Goal: Task Accomplishment & Management: Manage account settings

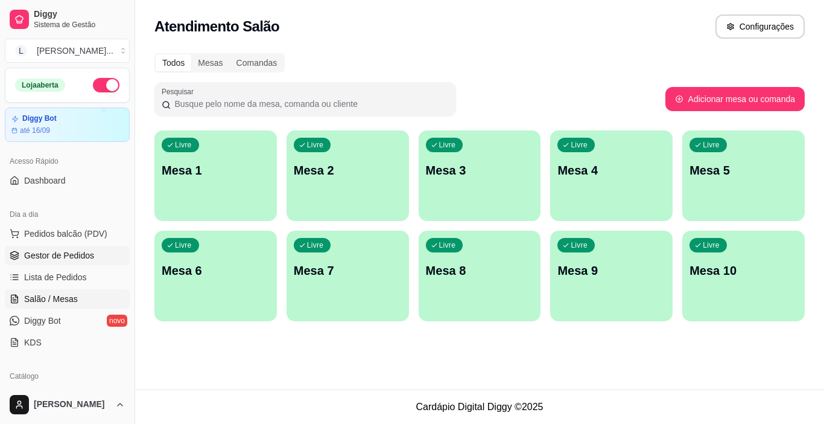
click at [56, 259] on span "Gestor de Pedidos" at bounding box center [59, 255] width 70 height 12
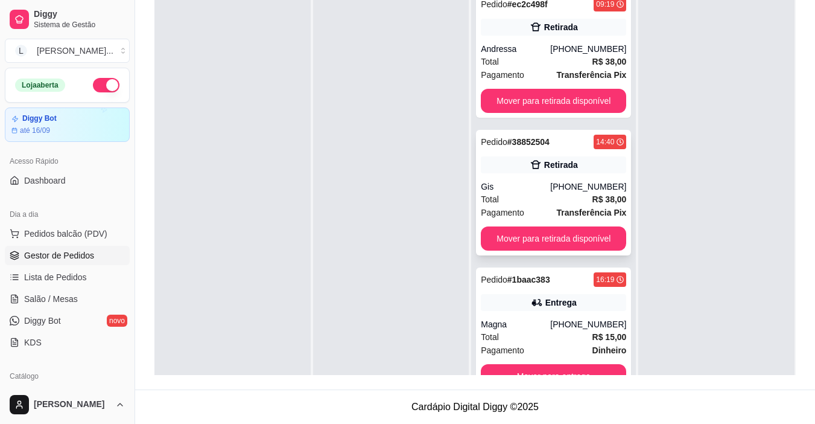
click at [512, 180] on div "Pedido # 38852504 14:40 Retirada Gis [PHONE_NUMBER] Total R$ 38,00 Pagamento Tr…" at bounding box center [553, 193] width 155 height 126
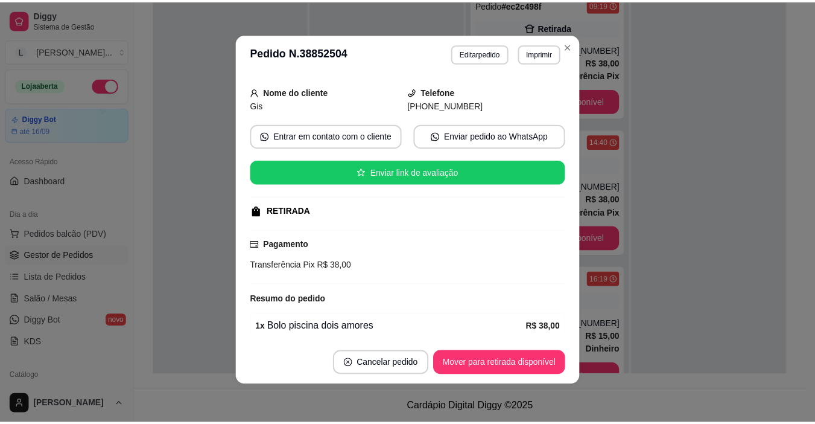
scroll to position [60, 0]
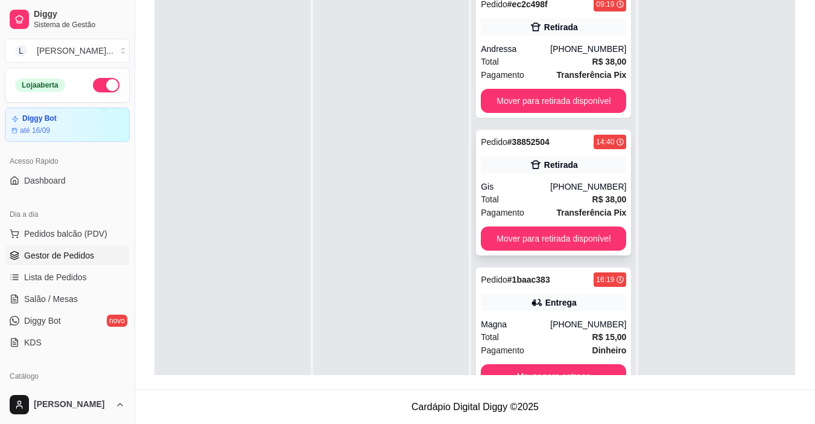
click at [526, 193] on div "Total R$ 38,00" at bounding box center [553, 198] width 145 height 13
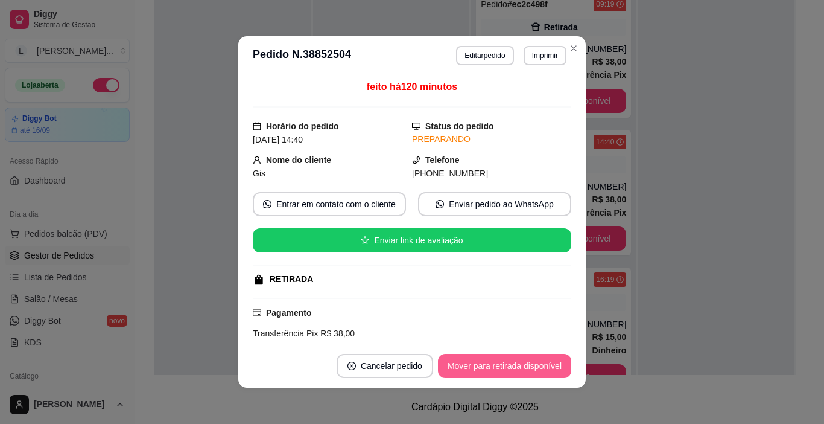
click at [495, 361] on button "Mover para retirada disponível" at bounding box center [504, 366] width 133 height 24
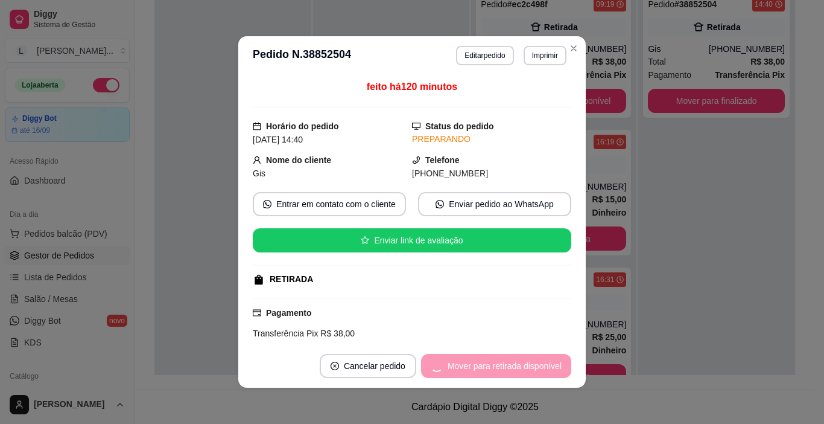
click at [495, 361] on div "Mover para retirada disponível" at bounding box center [496, 366] width 150 height 24
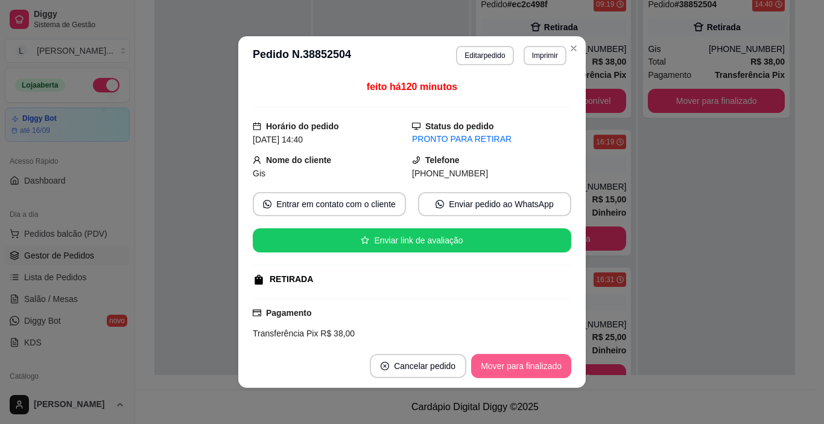
click at [495, 361] on button "Mover para finalizado" at bounding box center [521, 366] width 100 height 24
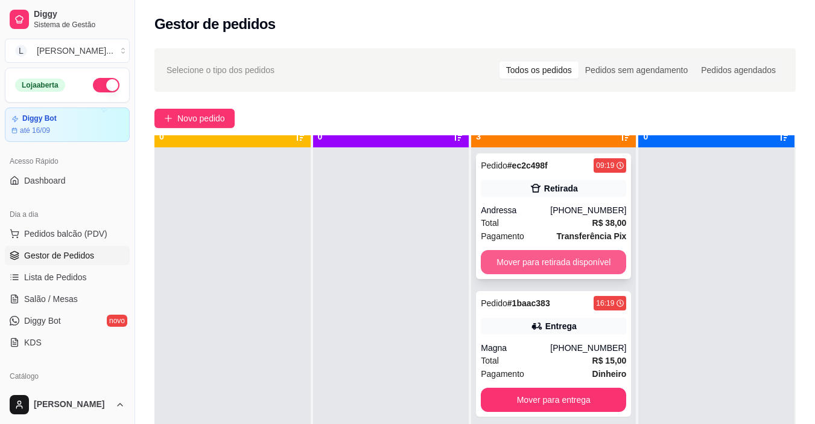
scroll to position [34, 0]
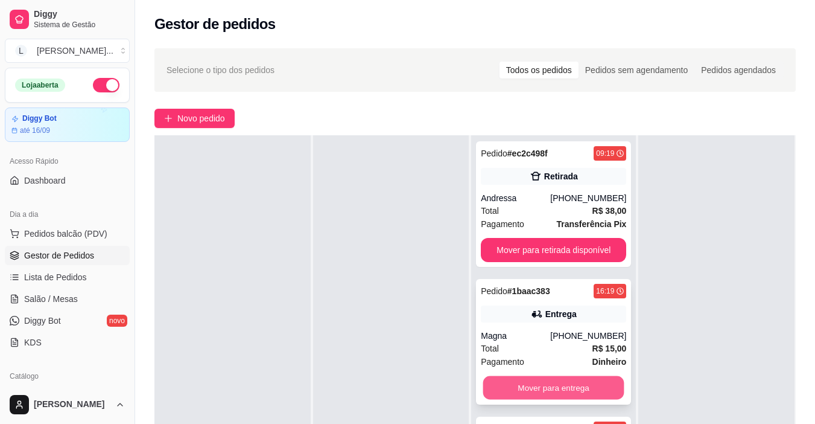
click at [554, 387] on button "Mover para entrega" at bounding box center [553, 388] width 141 height 24
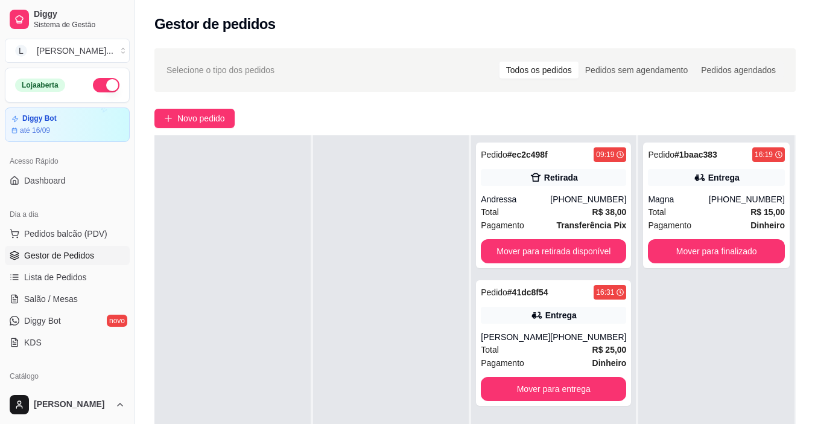
scroll to position [0, 0]
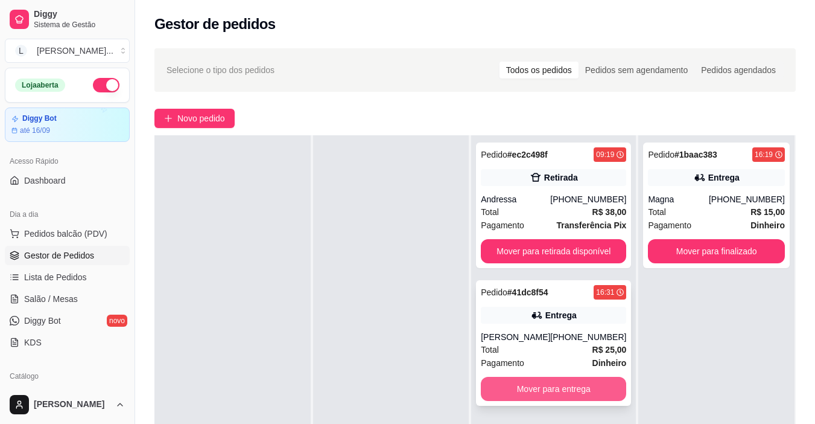
click at [550, 385] on button "Mover para entrega" at bounding box center [553, 389] width 145 height 24
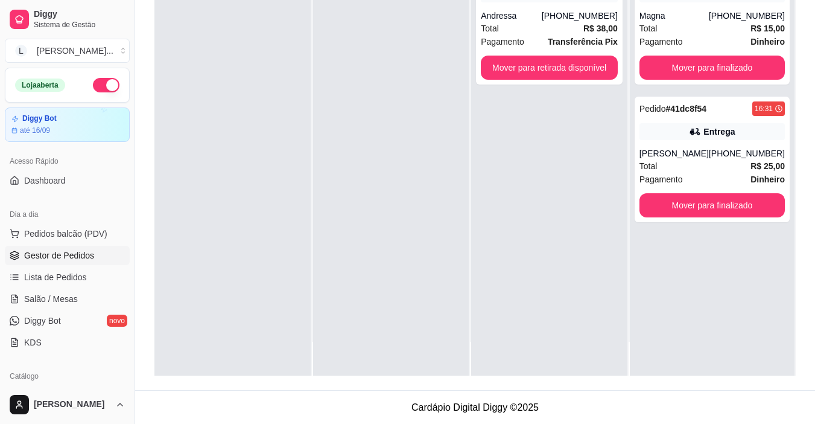
scroll to position [184, 0]
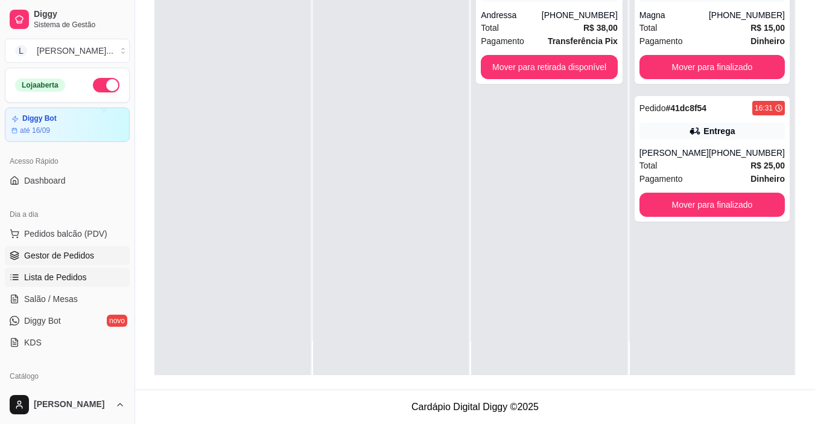
click at [56, 276] on span "Lista de Pedidos" at bounding box center [55, 277] width 63 height 12
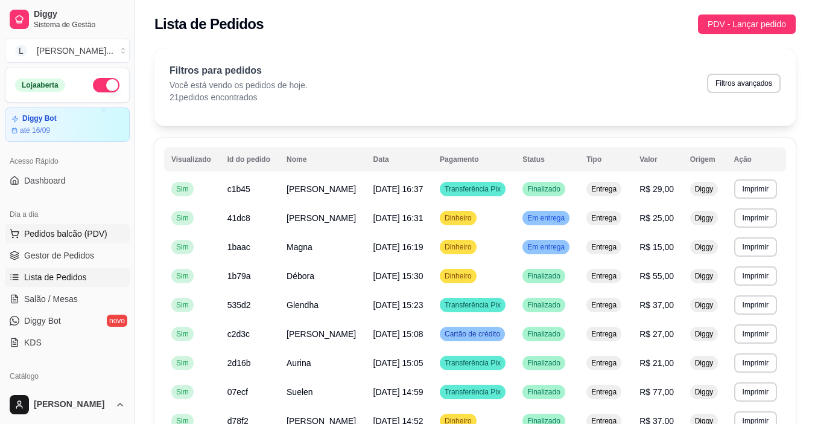
click at [72, 229] on span "Pedidos balcão (PDV)" at bounding box center [65, 233] width 83 height 12
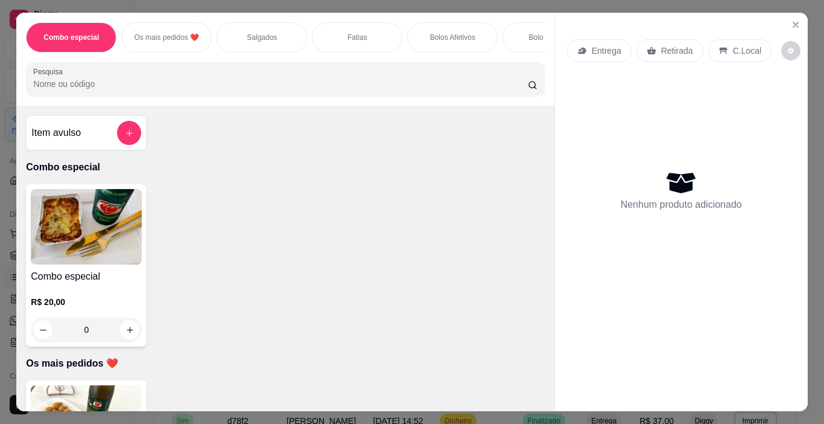
click at [265, 34] on p "Salgados" at bounding box center [262, 38] width 30 height 10
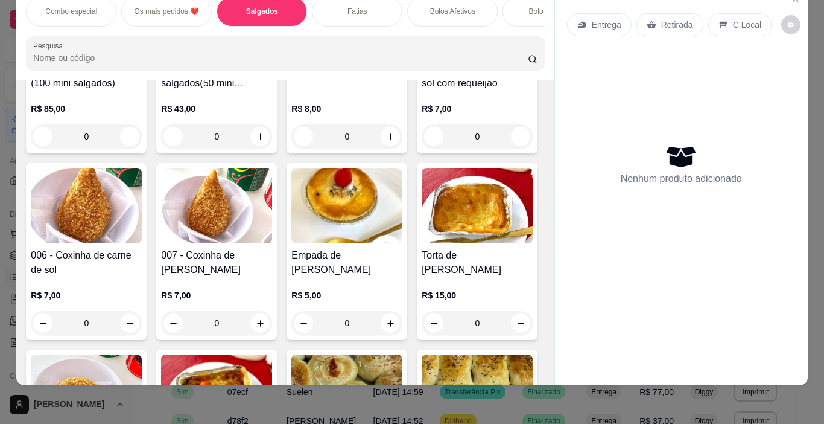
scroll to position [589, 0]
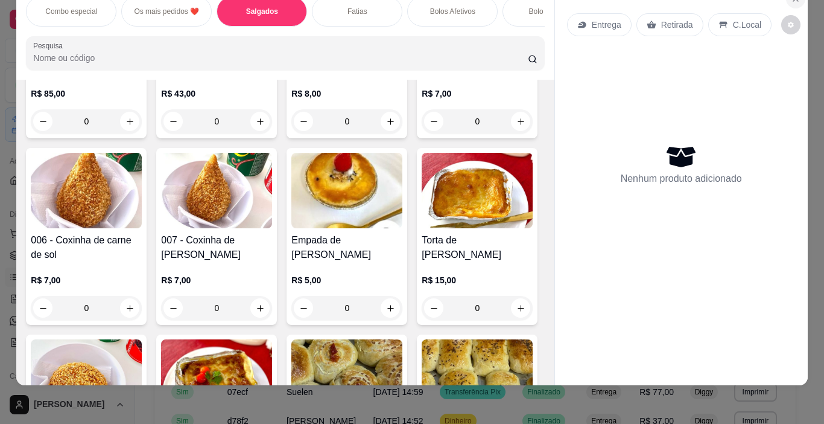
click at [793, 19] on div "Entrega Retirada C.Local Nenhum produto adicionado" at bounding box center [681, 176] width 253 height 379
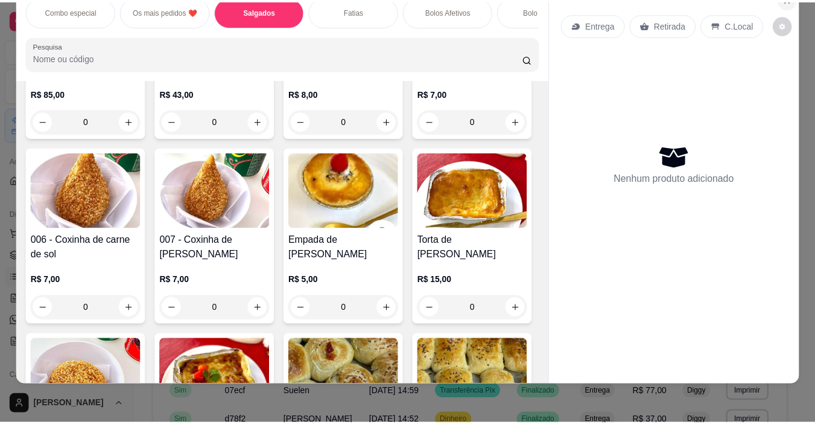
scroll to position [0, 0]
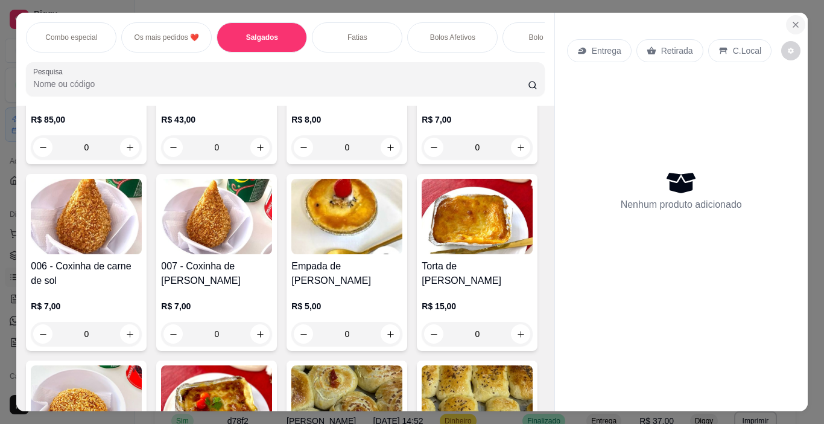
click at [793, 22] on icon "Close" at bounding box center [795, 24] width 5 height 5
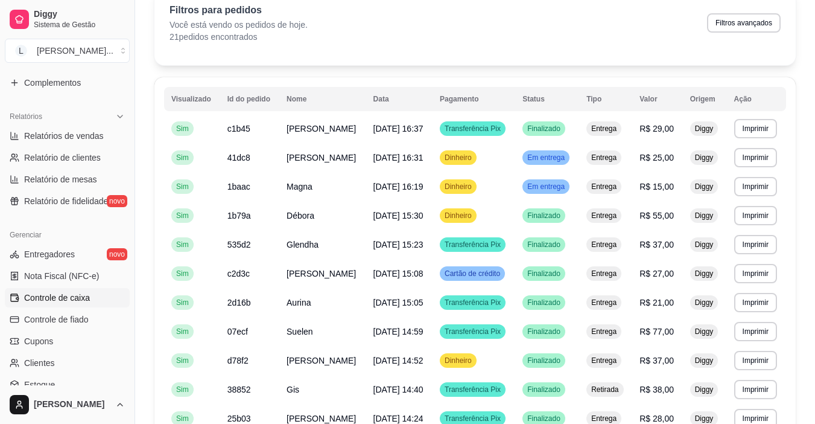
scroll to position [264, 0]
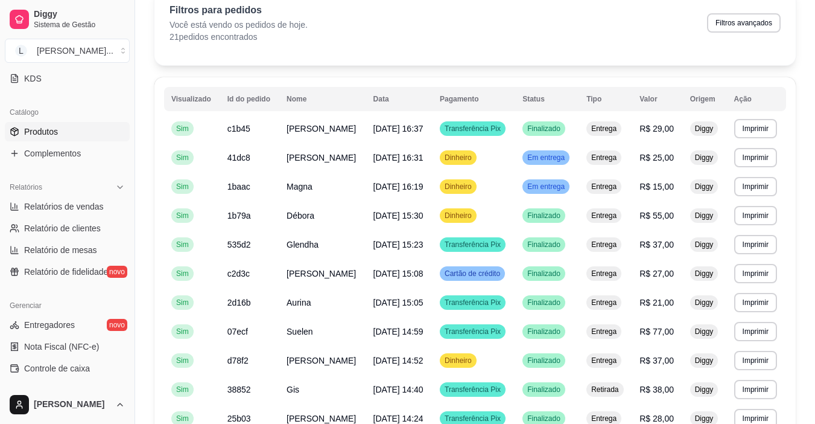
click at [68, 139] on link "Produtos" at bounding box center [67, 131] width 125 height 19
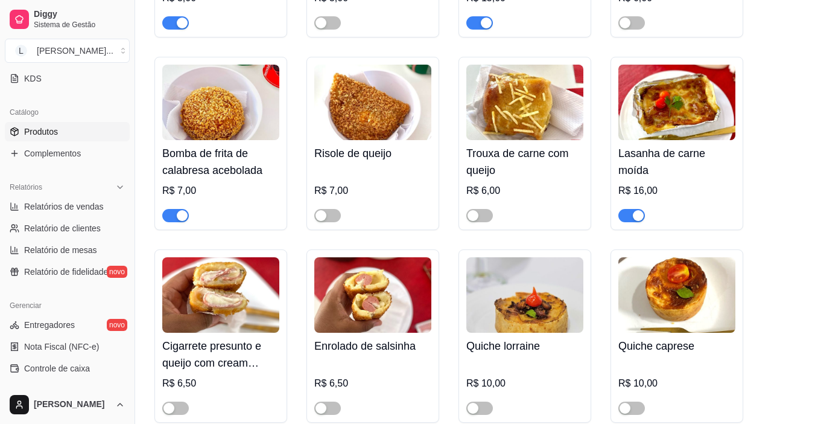
scroll to position [2221, 0]
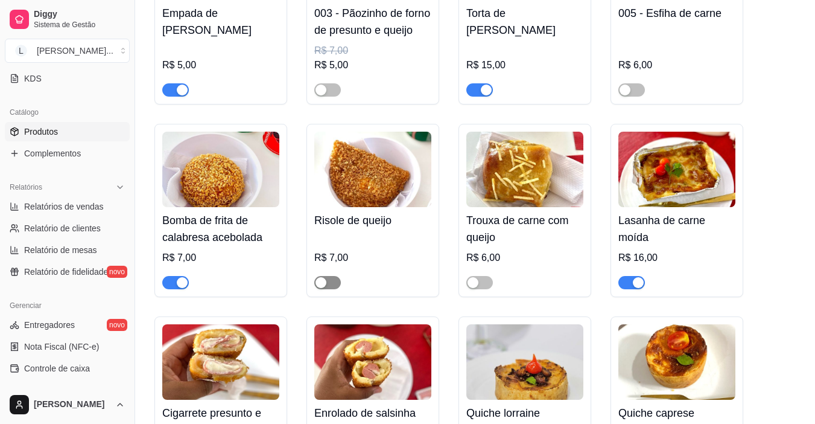
click at [329, 276] on span "button" at bounding box center [327, 282] width 27 height 13
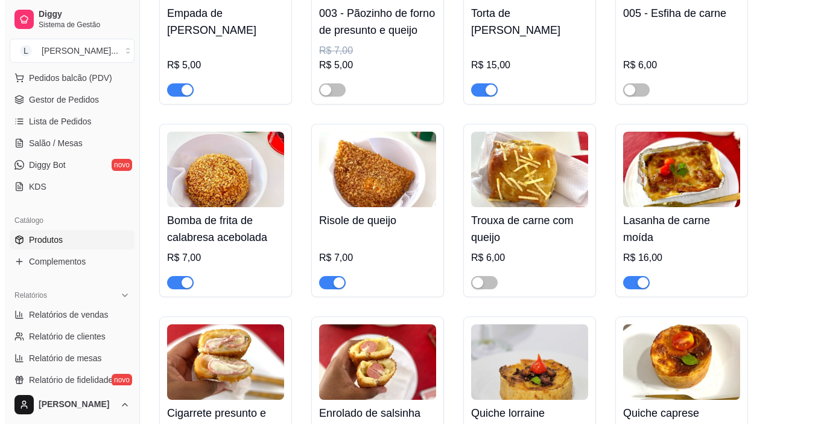
scroll to position [121, 0]
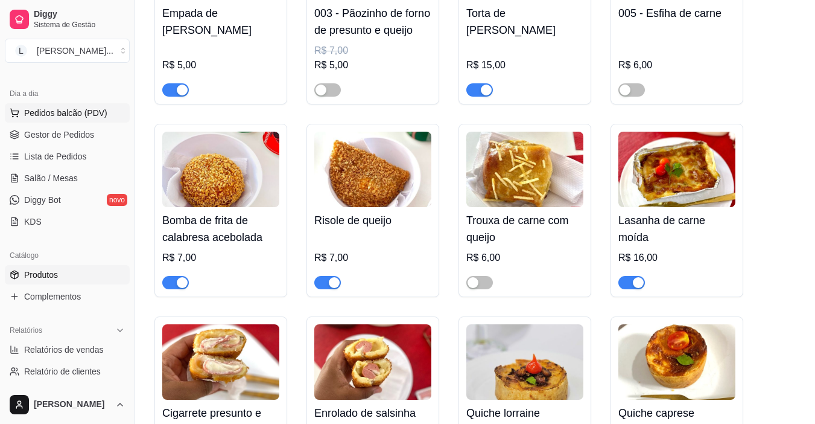
click at [75, 116] on span "Pedidos balcão (PDV)" at bounding box center [65, 113] width 83 height 12
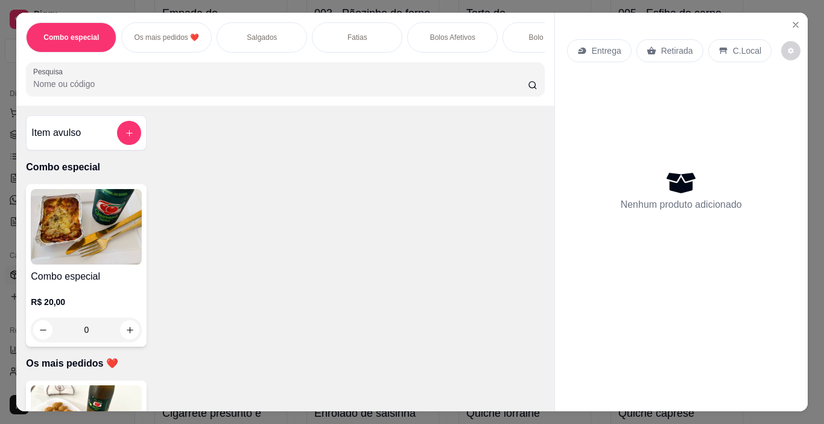
click at [247, 33] on p "Salgados" at bounding box center [262, 38] width 30 height 10
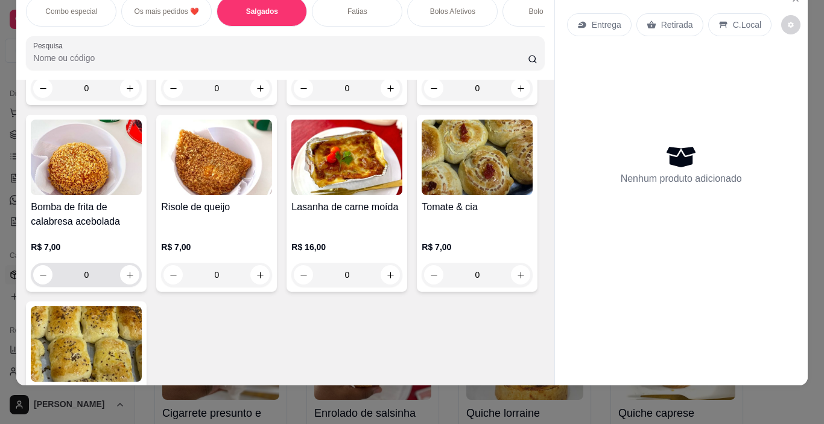
scroll to position [929, 0]
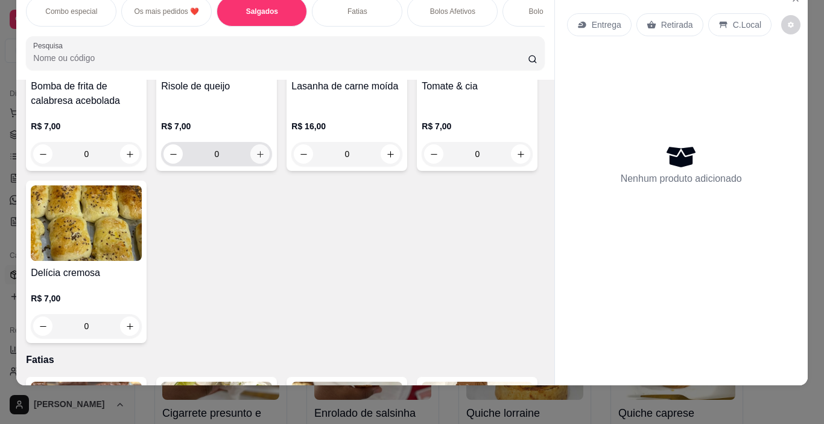
click at [256, 159] on icon "increase-product-quantity" at bounding box center [260, 154] width 9 height 9
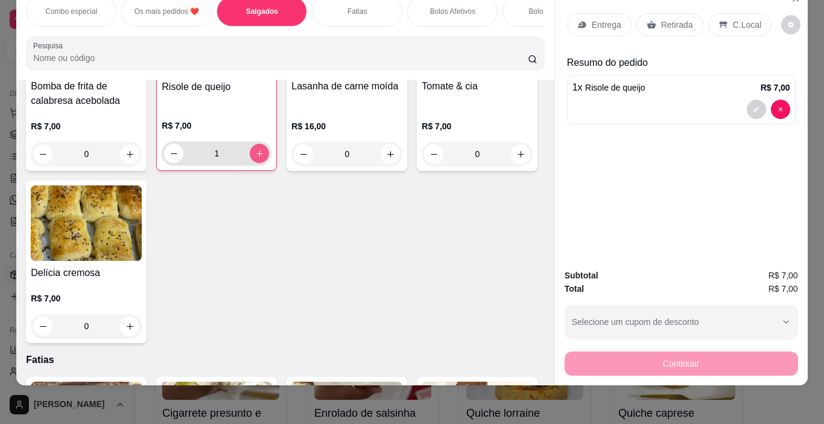
click at [255, 158] on icon "increase-product-quantity" at bounding box center [259, 153] width 9 height 9
type input "2"
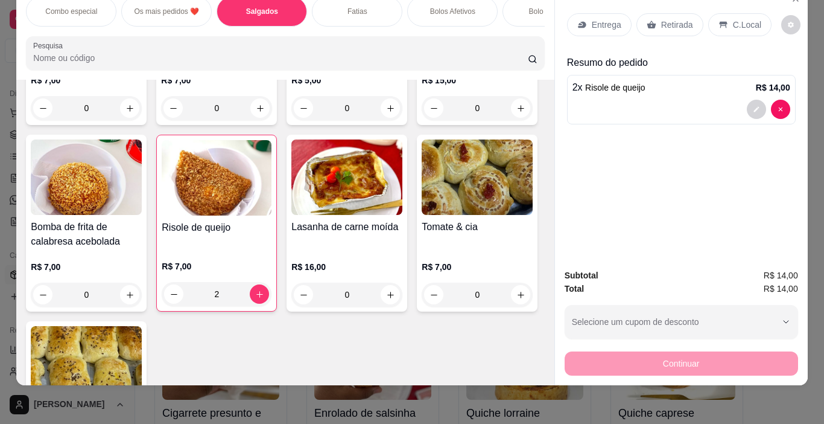
scroll to position [804, 0]
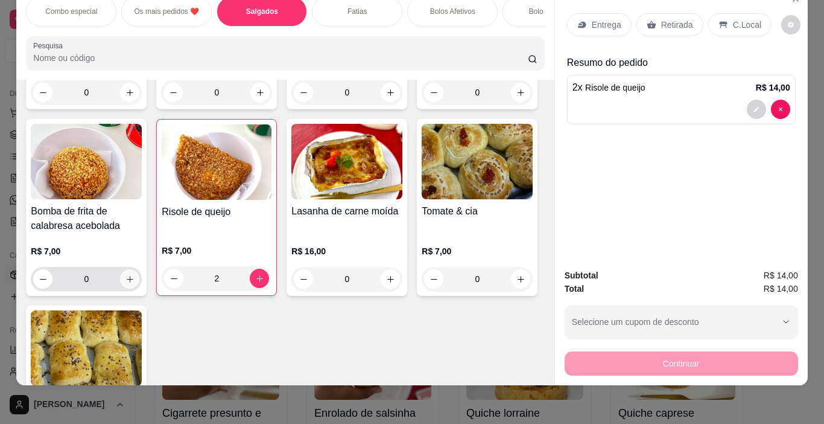
click at [135, 276] on icon "increase-product-quantity" at bounding box center [130, 279] width 9 height 9
type input "1"
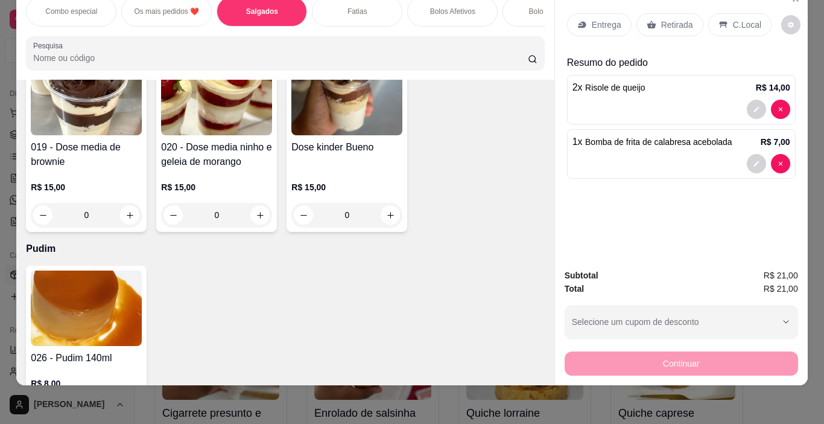
scroll to position [3047, 0]
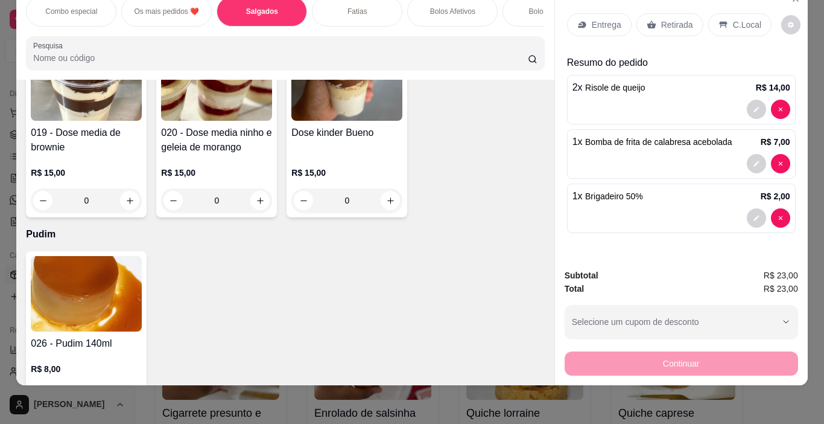
type input "2"
click at [664, 19] on p "Retirada" at bounding box center [677, 25] width 32 height 12
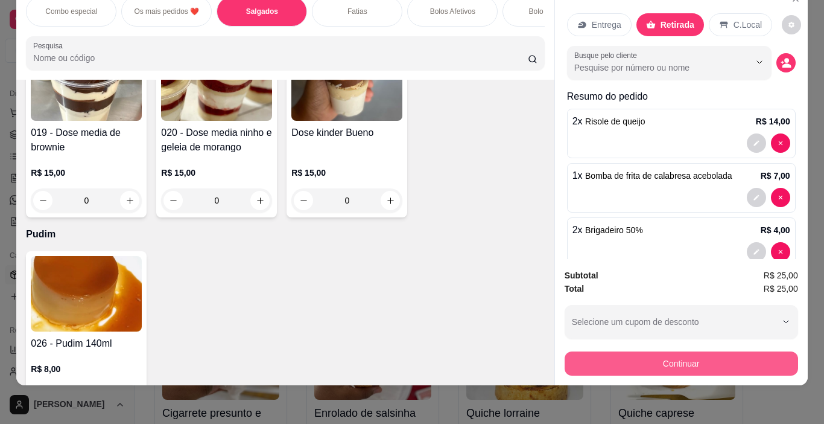
click at [685, 354] on button "Continuar" at bounding box center [682, 363] width 234 height 24
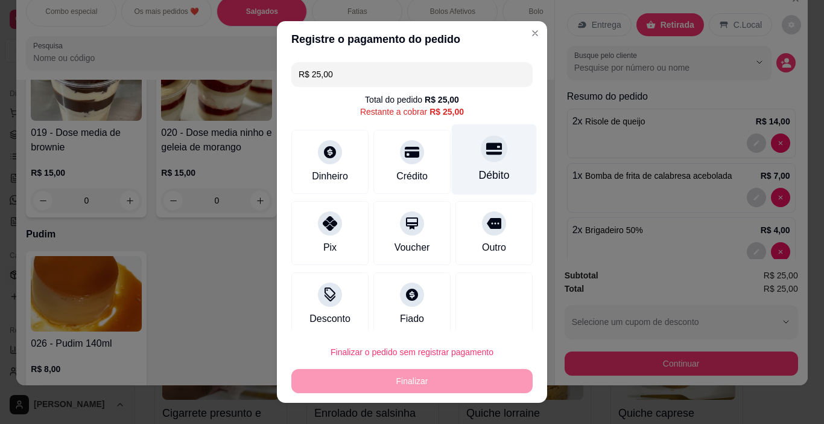
click at [479, 168] on div "Débito" at bounding box center [494, 175] width 31 height 16
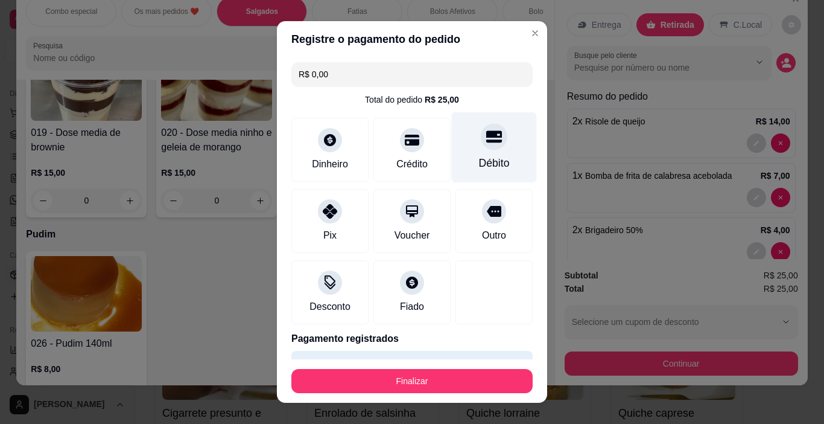
type input "R$ 0,00"
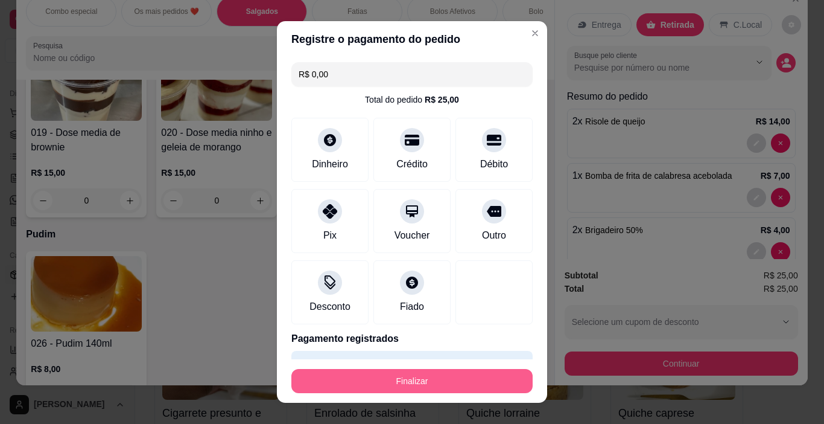
click at [438, 379] on button "Finalizar" at bounding box center [411, 381] width 241 height 24
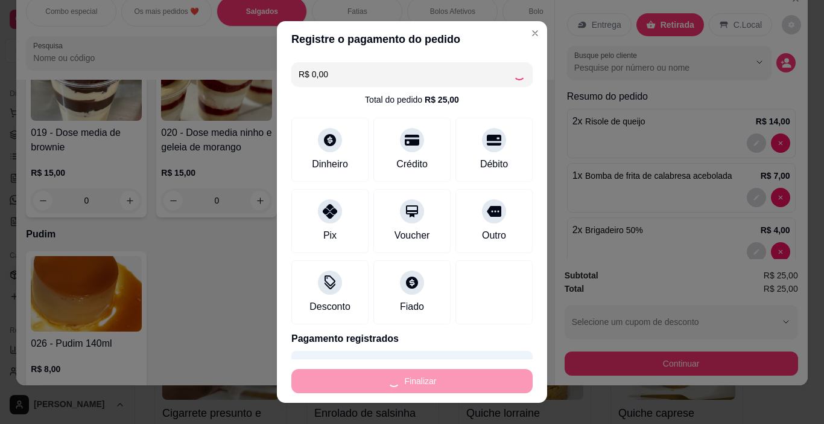
type input "0"
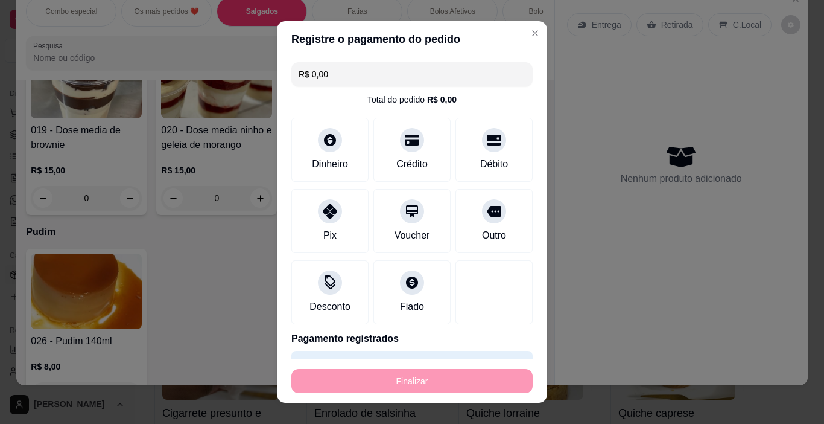
type input "-R$ 25,00"
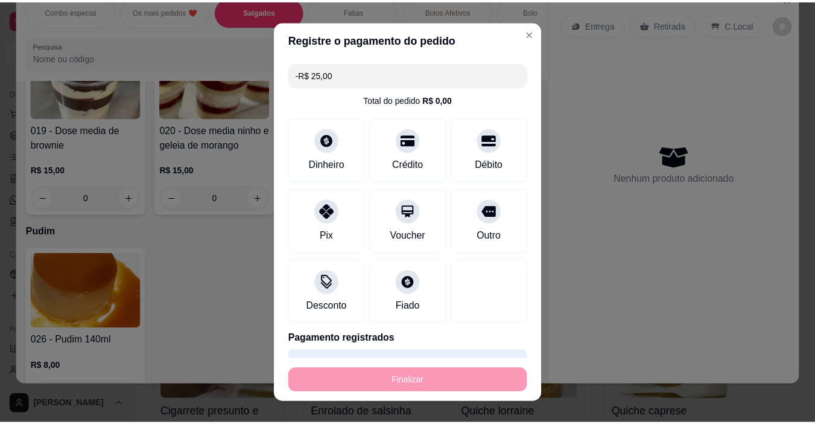
scroll to position [3045, 0]
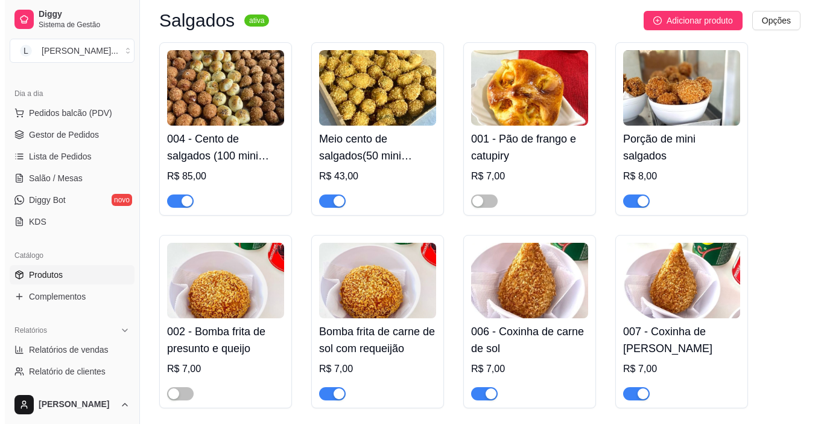
scroll to position [1437, 0]
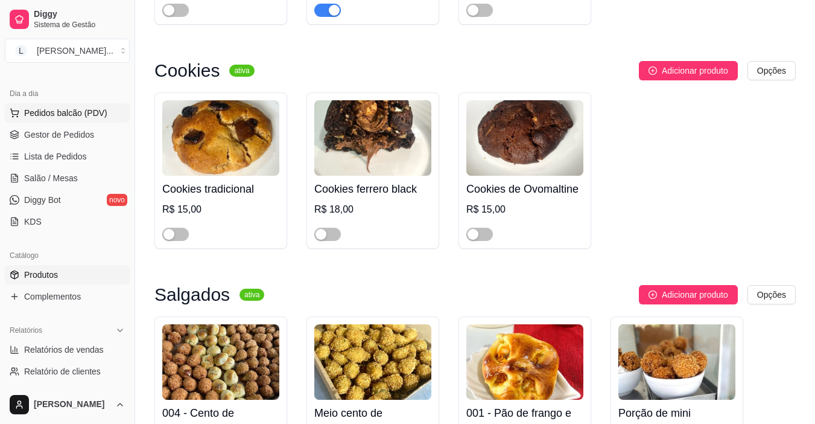
click at [72, 113] on span "Pedidos balcão (PDV)" at bounding box center [65, 113] width 83 height 12
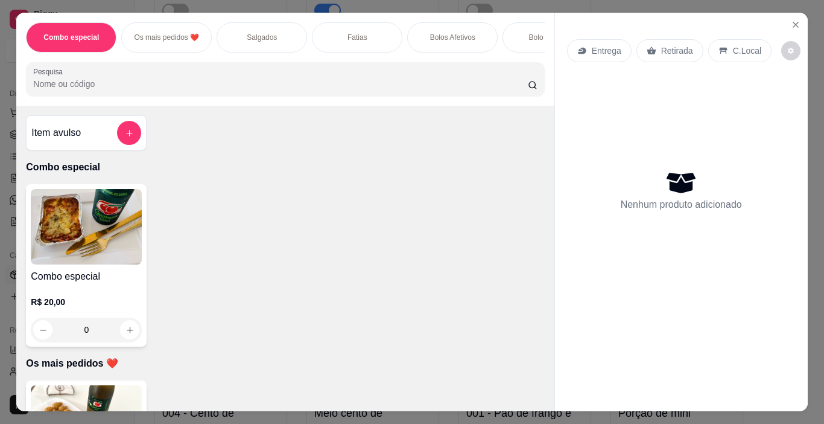
click at [253, 38] on div "Salgados" at bounding box center [262, 37] width 91 height 30
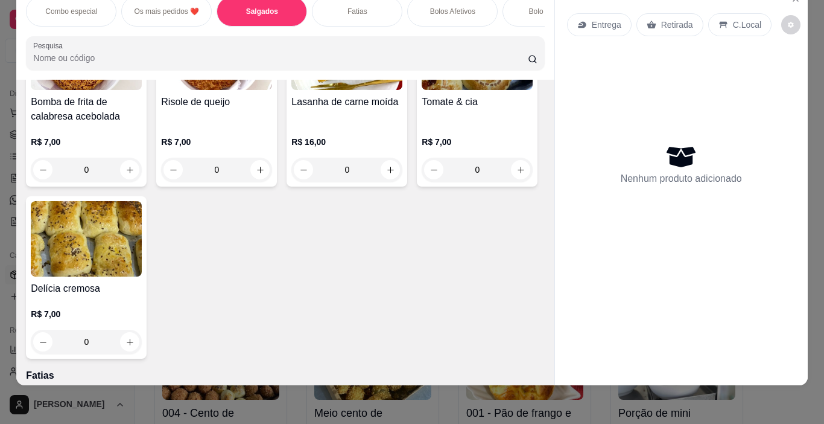
scroll to position [917, 0]
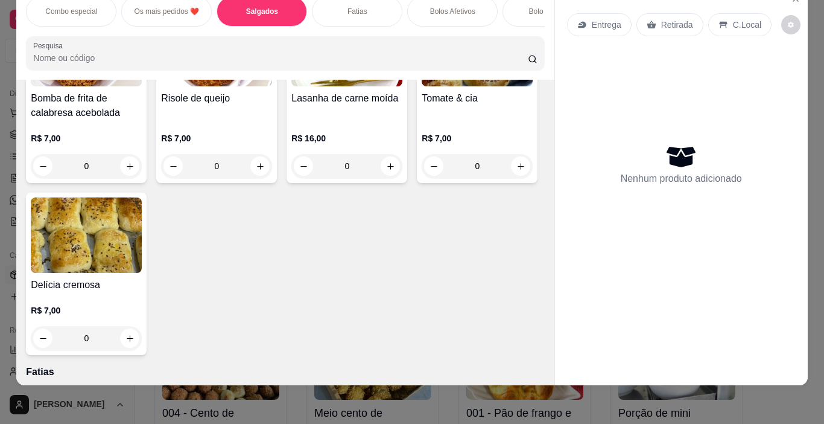
click at [516, 171] on icon "increase-product-quantity" at bounding box center [520, 166] width 9 height 9
type input "1"
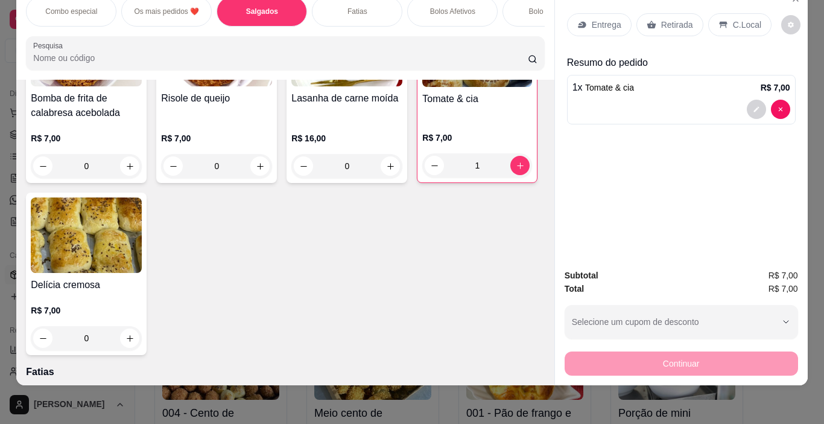
click at [369, 8] on div "Fatias" at bounding box center [357, 11] width 91 height 30
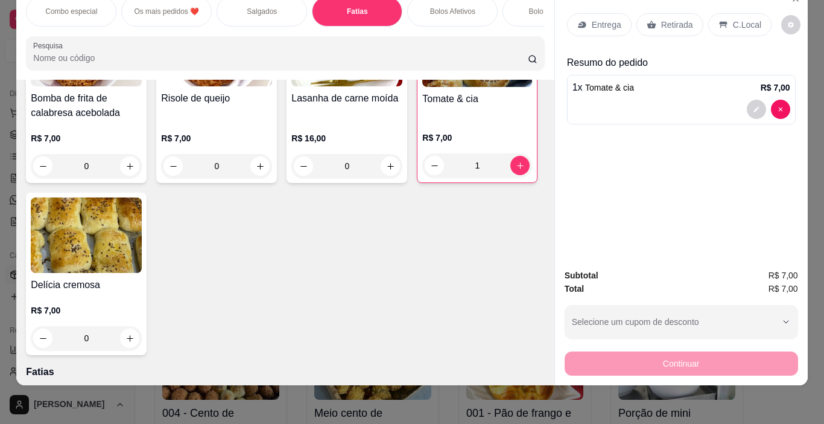
type input "1"
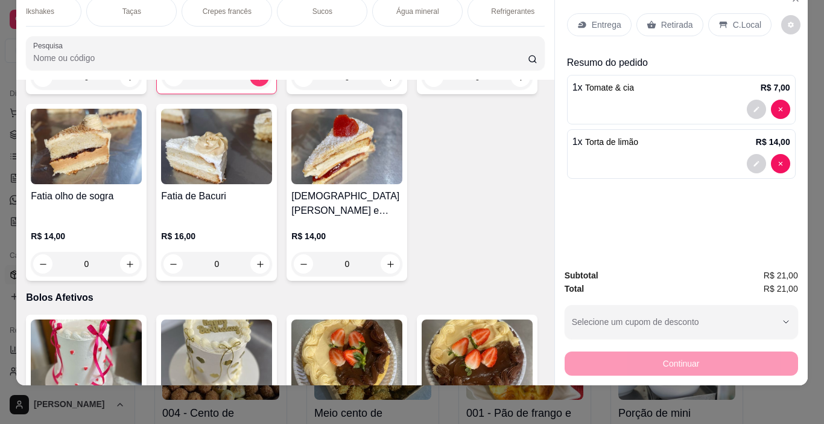
scroll to position [0, 1493]
click at [395, 10] on div "Água mineral" at bounding box center [389, 11] width 91 height 30
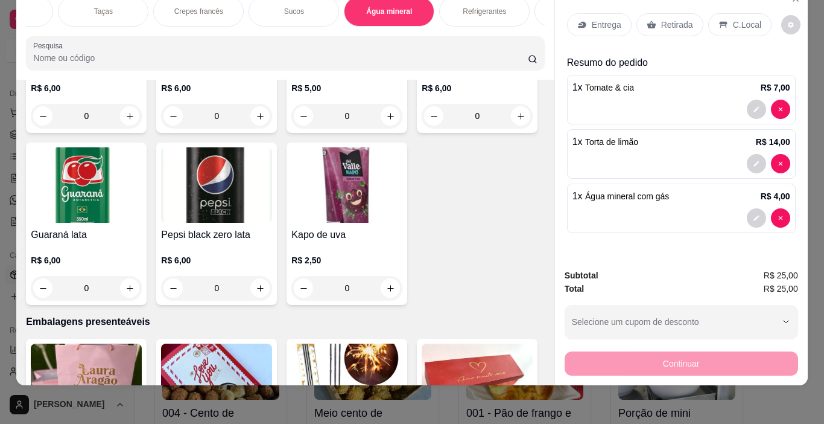
type input "1"
click at [475, 7] on p "Refrigerantes" at bounding box center [484, 12] width 43 height 10
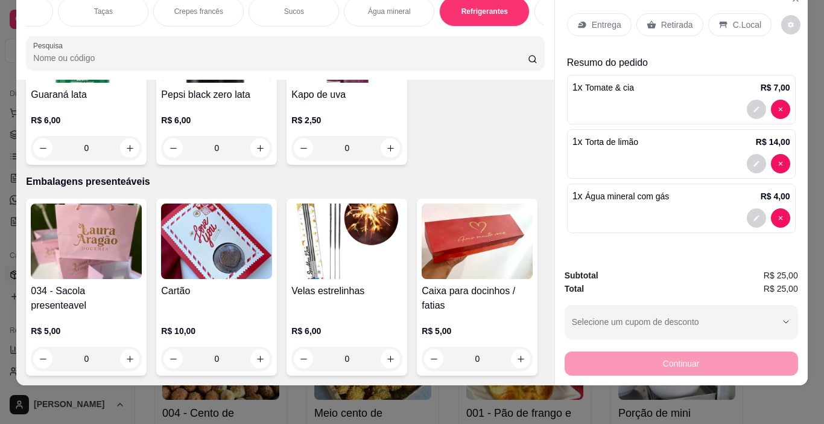
scroll to position [5991, 0]
type input "1"
click at [668, 21] on p "Retirada" at bounding box center [677, 25] width 32 height 12
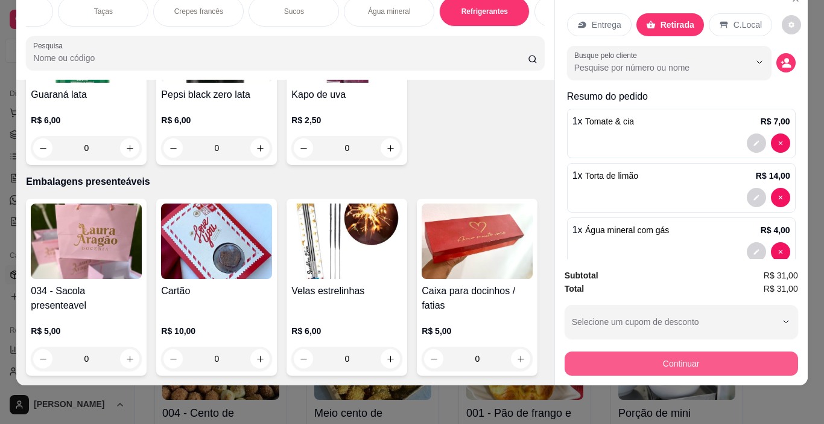
click at [686, 354] on button "Continuar" at bounding box center [682, 363] width 234 height 24
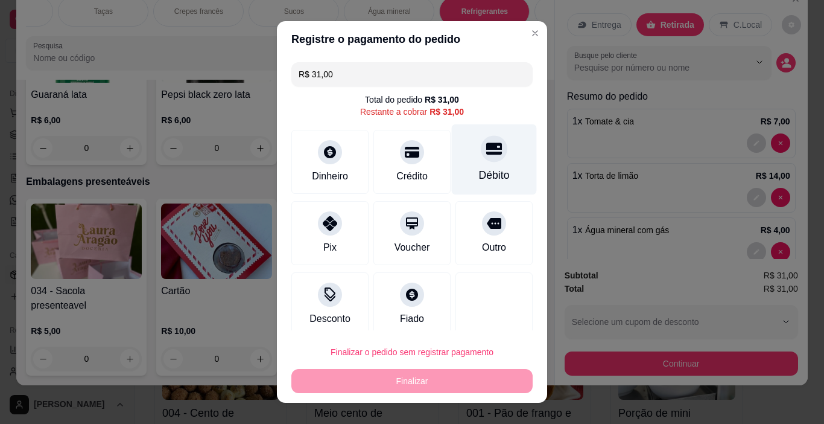
click at [479, 170] on div "Débito" at bounding box center [494, 175] width 31 height 16
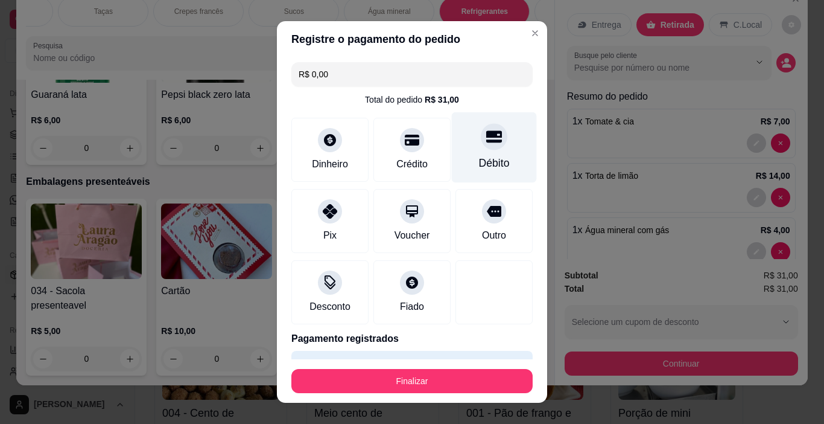
type input "R$ 0,00"
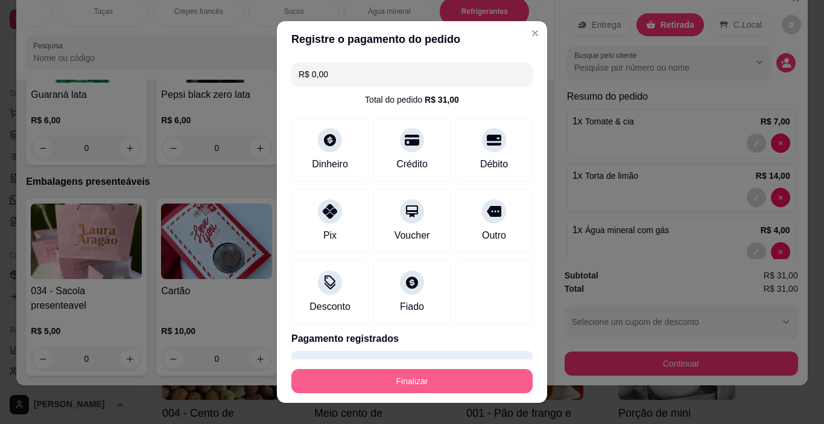
click at [427, 384] on button "Finalizar" at bounding box center [411, 381] width 241 height 24
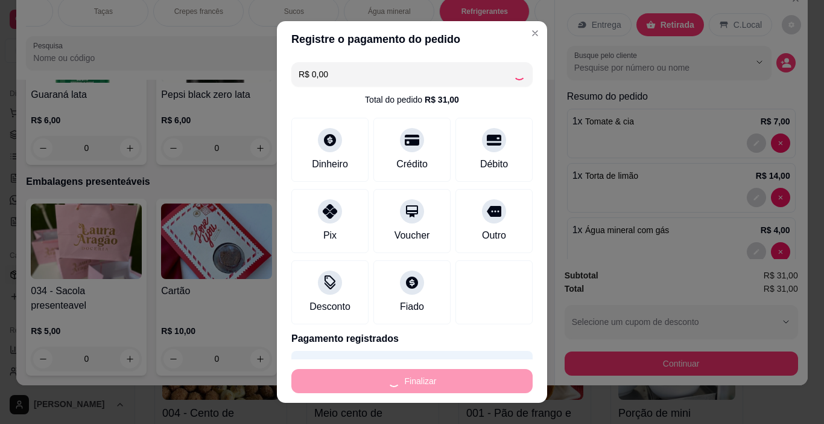
type input "0"
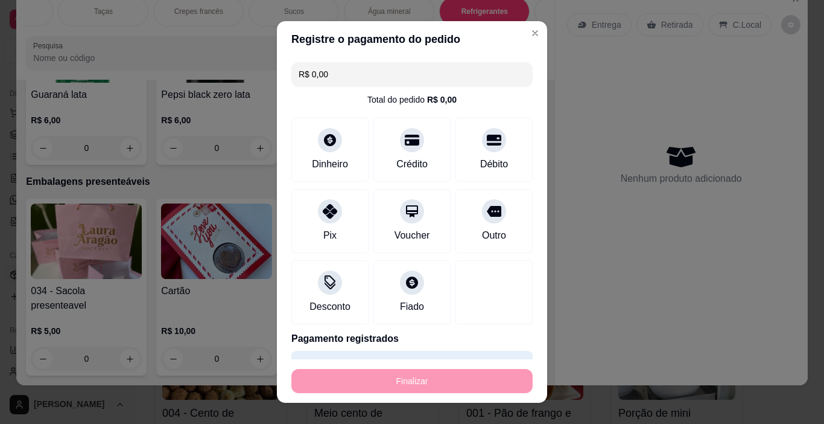
type input "-R$ 31,00"
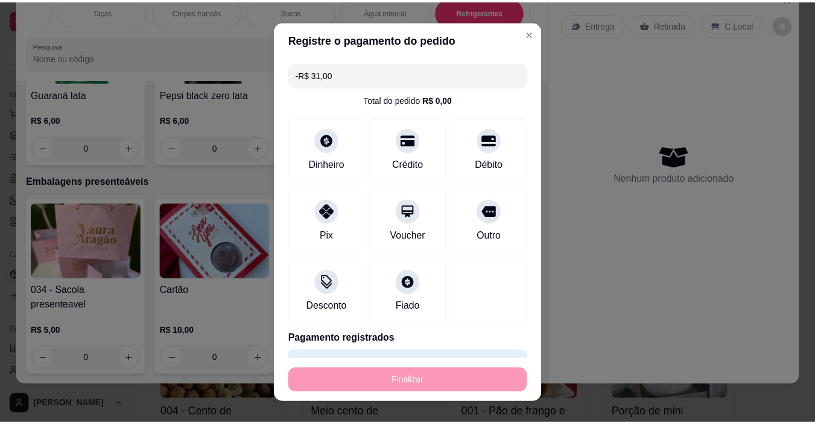
scroll to position [5988, 0]
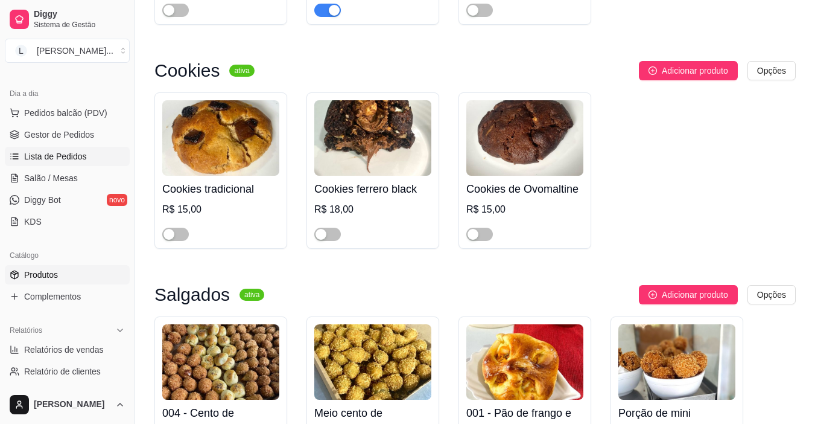
click at [59, 154] on span "Lista de Pedidos" at bounding box center [55, 156] width 63 height 12
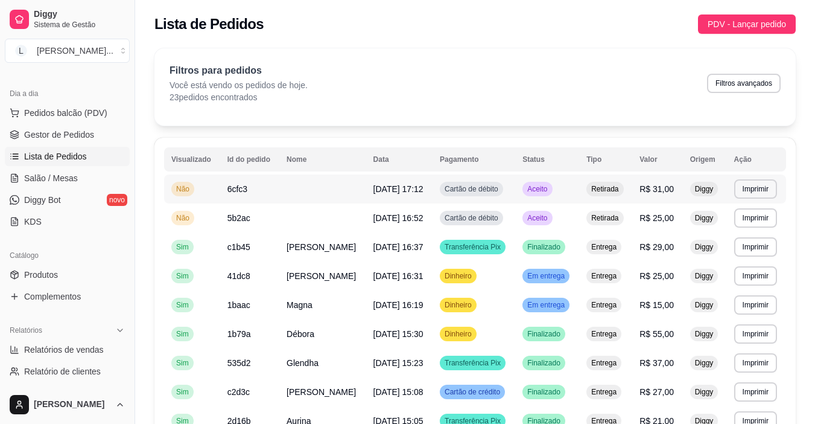
click at [333, 192] on td at bounding box center [322, 188] width 87 height 29
click at [381, 227] on td "[DATE] 16:52" at bounding box center [399, 217] width 66 height 29
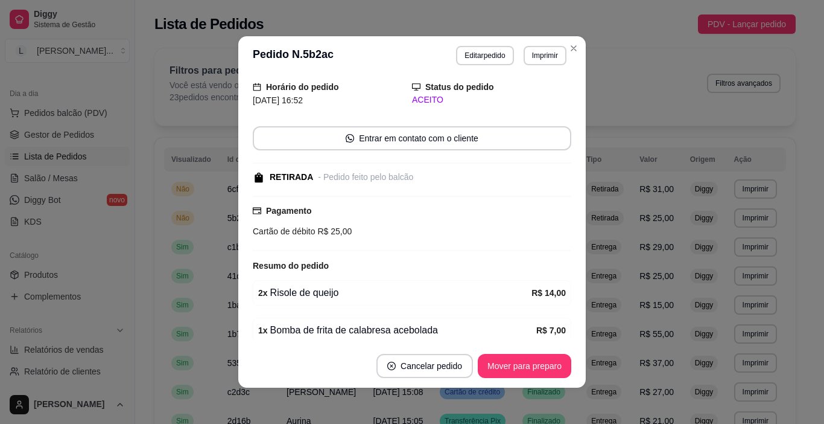
scroll to position [60, 0]
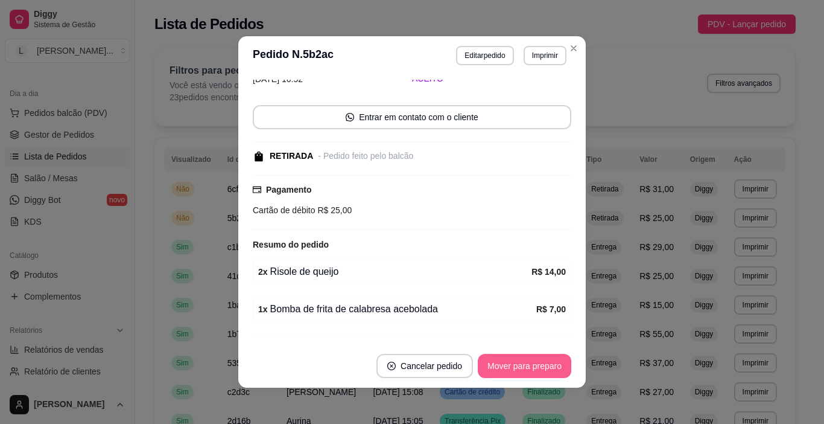
click at [507, 363] on button "Mover para preparo" at bounding box center [525, 366] width 94 height 24
click at [507, 363] on div "Mover para preparo" at bounding box center [516, 366] width 110 height 24
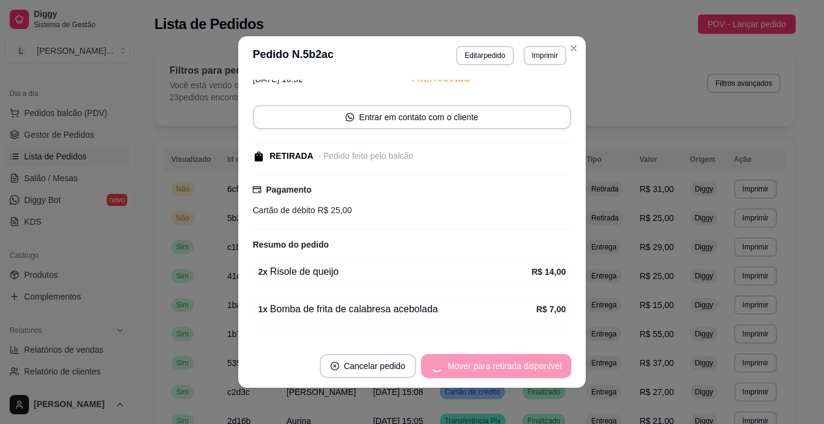
click at [507, 363] on div "Mover para retirada disponível" at bounding box center [496, 366] width 150 height 24
click at [507, 363] on div "Mover para finalizado" at bounding box center [512, 366] width 117 height 24
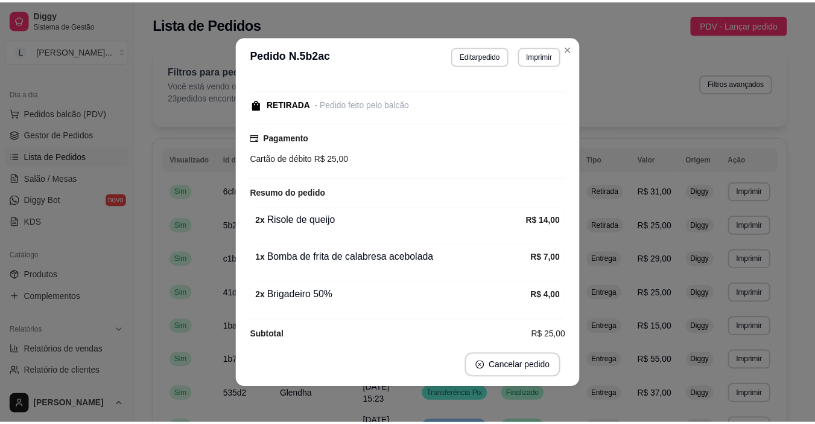
scroll to position [33, 0]
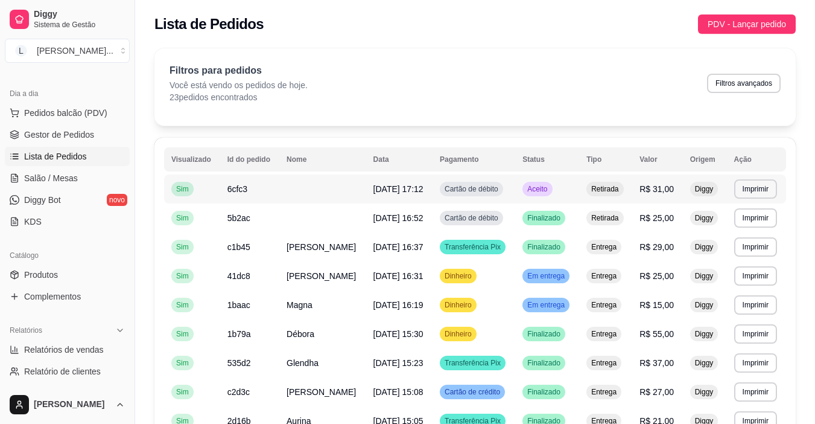
click at [364, 189] on td at bounding box center [322, 188] width 87 height 29
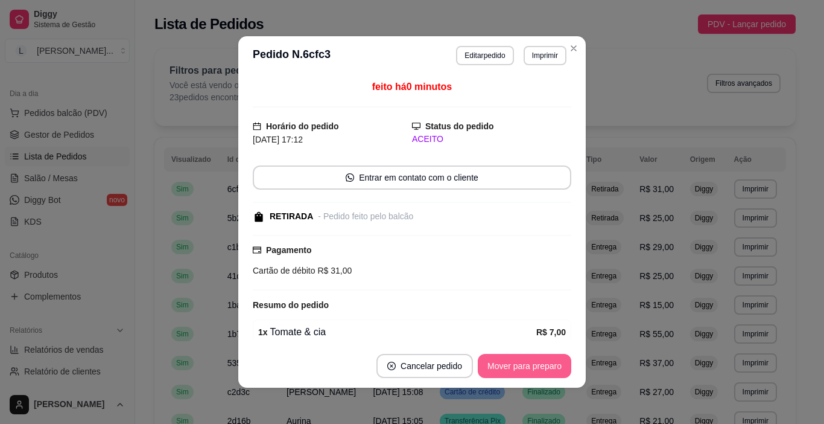
click at [529, 364] on button "Mover para preparo" at bounding box center [525, 366] width 94 height 24
click at [529, 364] on div "Mover para preparo" at bounding box center [516, 366] width 110 height 24
click at [529, 364] on button "Mover para retirada disponível" at bounding box center [504, 366] width 133 height 24
click at [529, 364] on div "Mover para retirada disponível" at bounding box center [504, 366] width 133 height 24
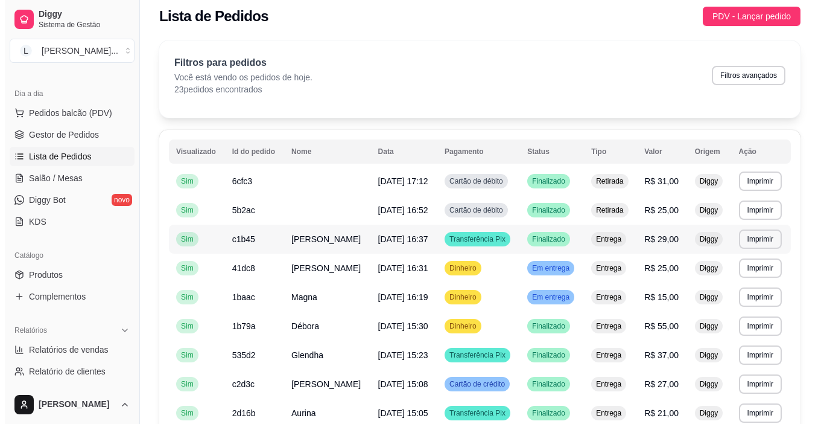
scroll to position [0, 0]
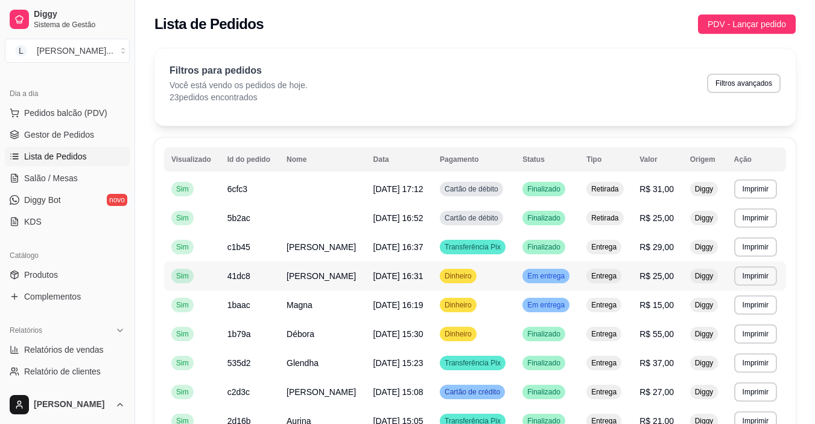
click at [316, 290] on td "[PERSON_NAME]" at bounding box center [322, 275] width 87 height 29
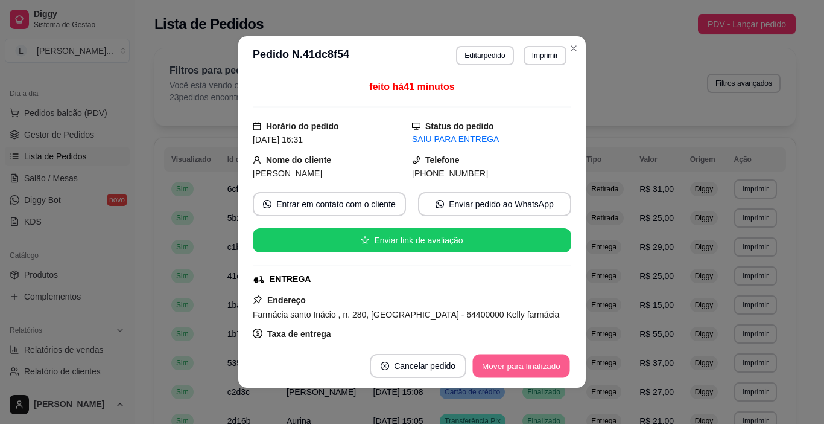
click at [523, 363] on button "Mover para finalizado" at bounding box center [521, 366] width 97 height 24
click at [450, 363] on button "Cancelar pedido" at bounding box center [401, 366] width 97 height 24
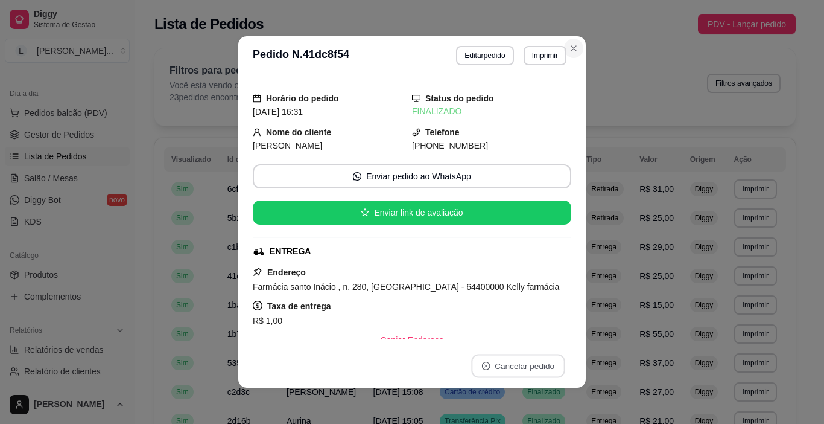
click at [569, 49] on icon "Close" at bounding box center [574, 48] width 10 height 10
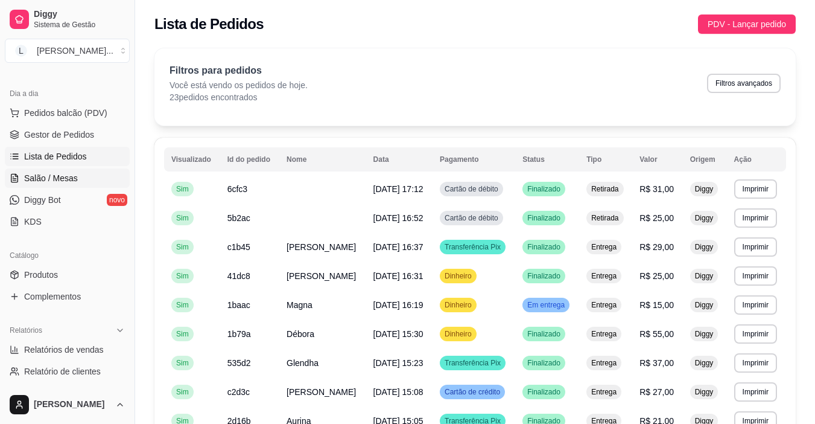
click at [50, 179] on span "Salão / Mesas" at bounding box center [51, 178] width 54 height 12
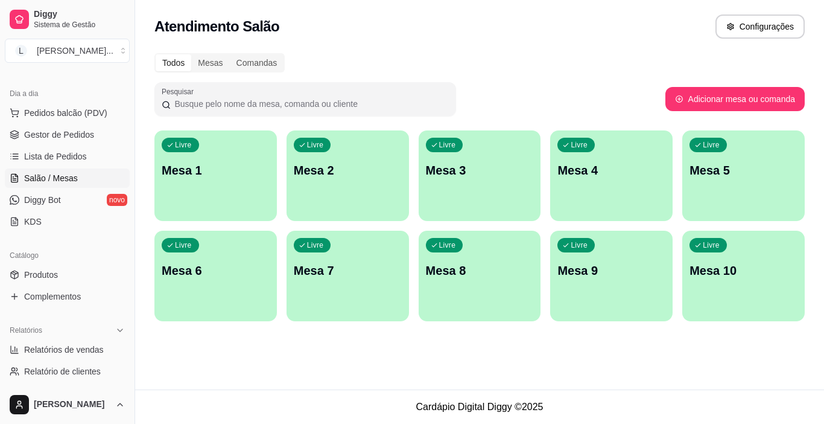
click at [637, 176] on p "Mesa 4" at bounding box center [612, 170] width 108 height 17
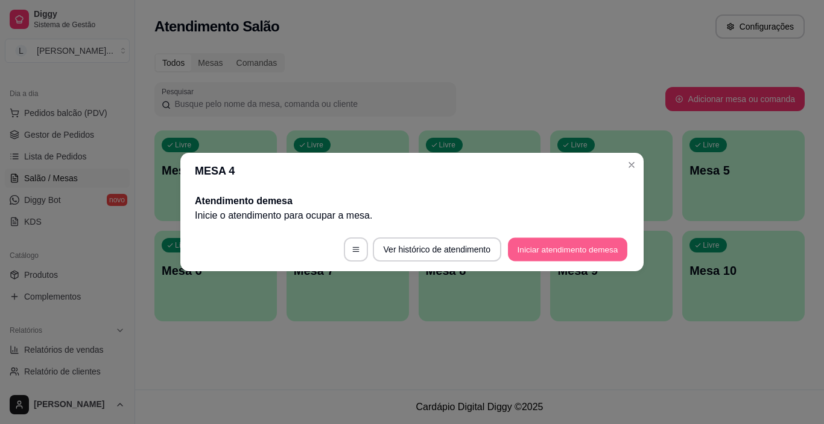
click at [555, 240] on button "Iniciar atendimento de mesa" at bounding box center [567, 250] width 119 height 24
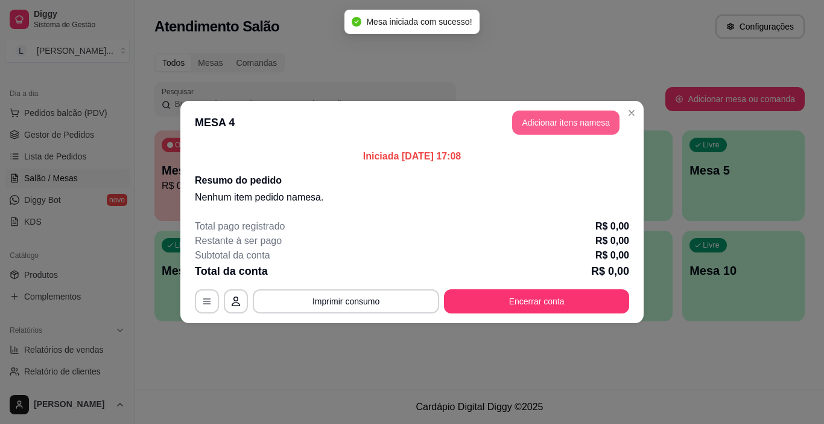
click at [554, 126] on button "Adicionar itens na mesa" at bounding box center [565, 122] width 107 height 24
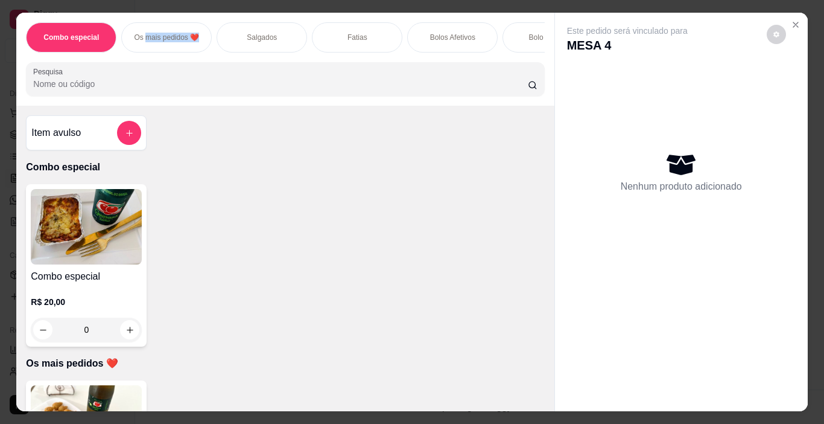
drag, startPoint x: 142, startPoint y: 47, endPoint x: 234, endPoint y: 55, distance: 92.0
click at [234, 52] on div "Combo especial Os mais pedidos ❤️ Salgados Fatias Bolos Afetivos Bolo gelado Bo…" at bounding box center [285, 37] width 518 height 30
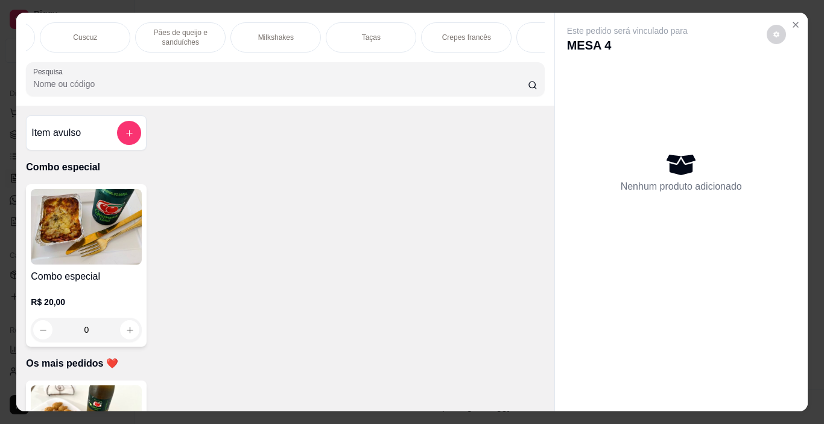
scroll to position [0, 1332]
click at [410, 36] on div "Sucos" at bounding box center [455, 37] width 91 height 30
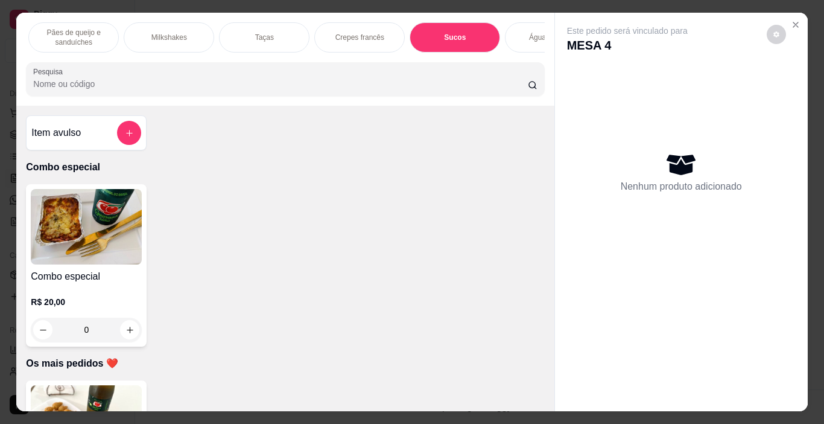
scroll to position [30, 0]
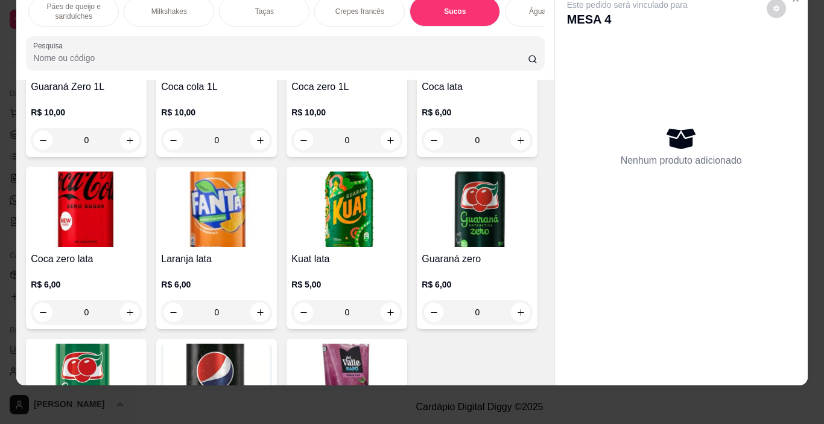
click at [352, 7] on p "Crepes francês" at bounding box center [359, 12] width 49 height 10
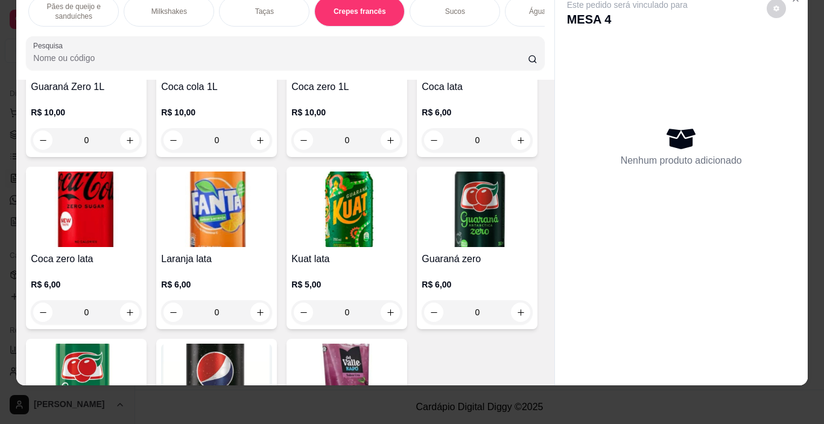
scroll to position [5325, 0]
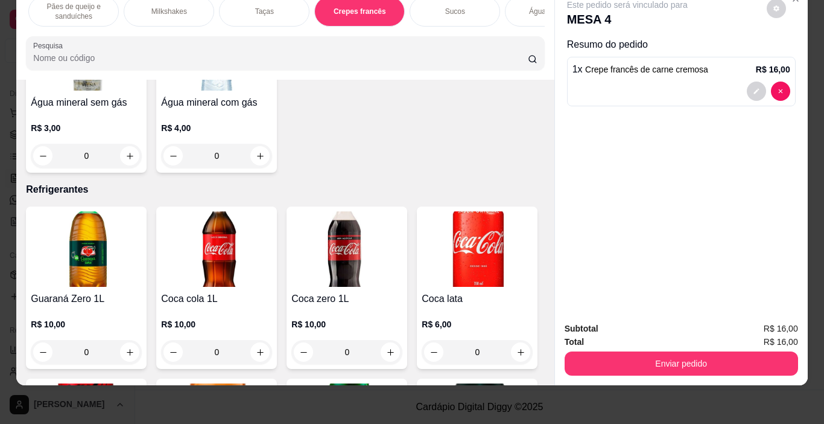
type input "2"
click at [462, 10] on div "Sucos" at bounding box center [455, 11] width 91 height 30
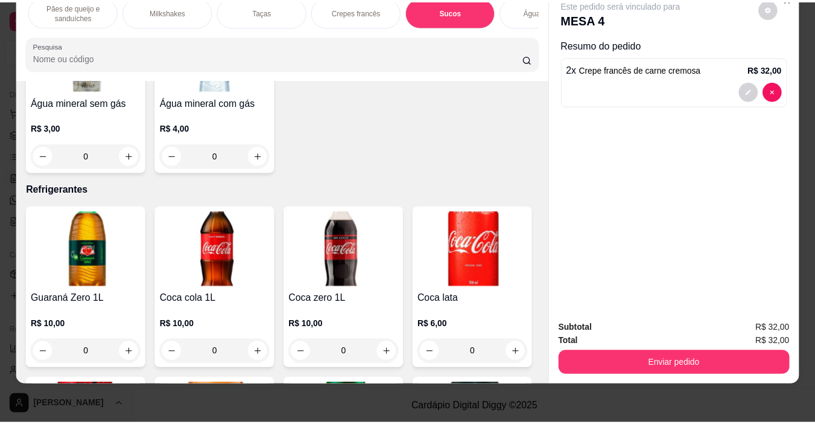
scroll to position [5536, 0]
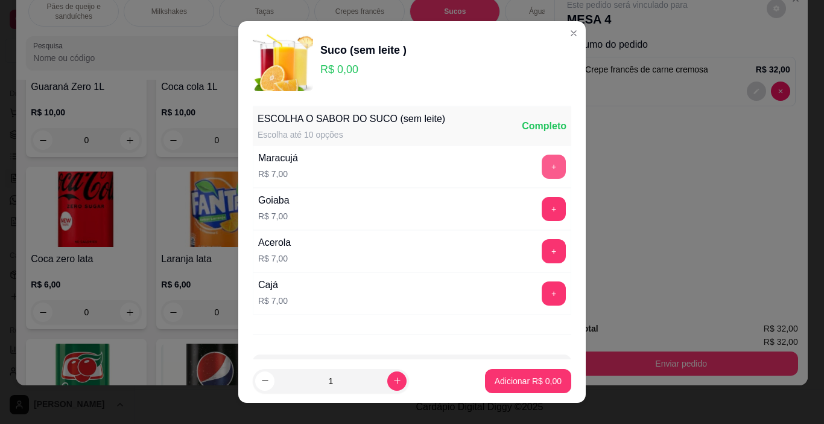
click at [542, 168] on button "+" at bounding box center [554, 166] width 24 height 24
click at [516, 380] on p "Adicionar R$ 7,00" at bounding box center [528, 381] width 67 height 12
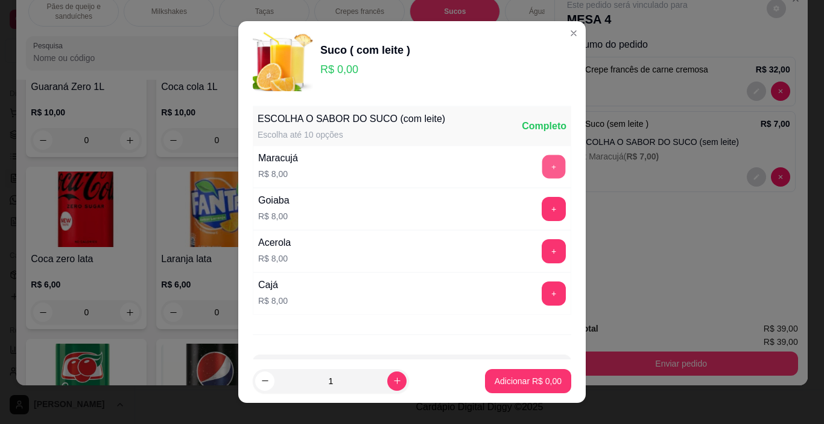
click at [542, 165] on button "+" at bounding box center [554, 167] width 24 height 24
click at [521, 383] on p "Adicionar R$ 8,00" at bounding box center [528, 381] width 67 height 12
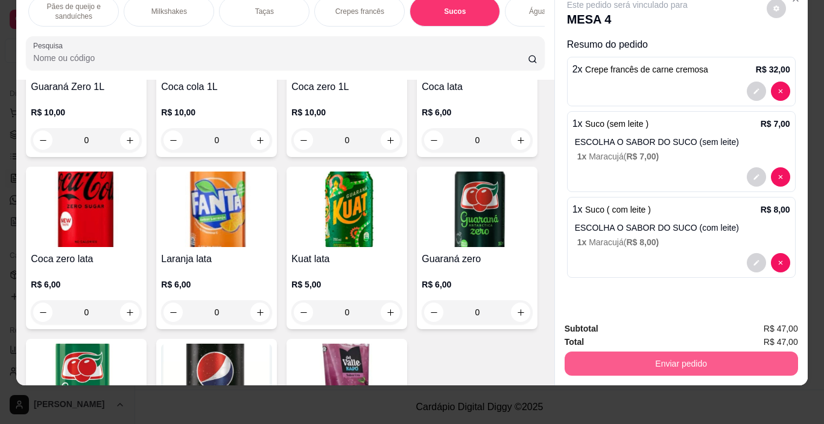
click at [631, 352] on button "Enviar pedido" at bounding box center [682, 363] width 234 height 24
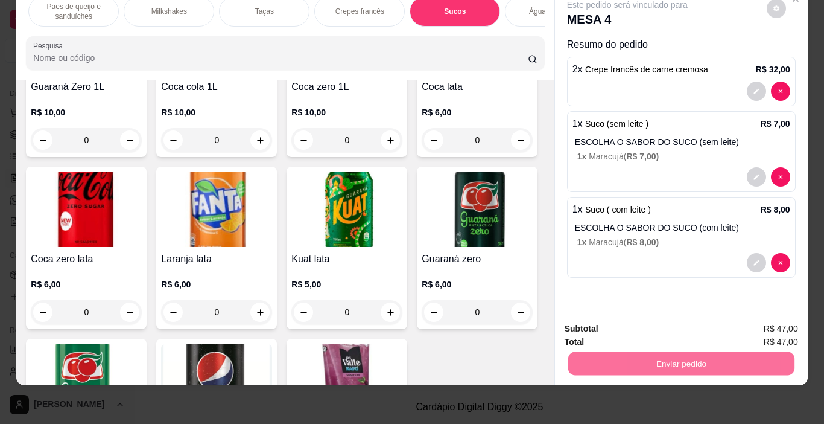
click at [631, 317] on button "Não registrar e enviar pedido" at bounding box center [642, 324] width 126 height 23
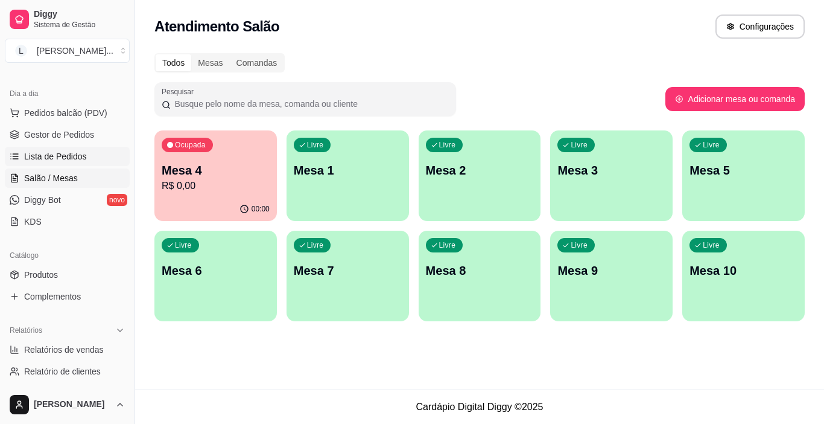
click at [66, 158] on span "Lista de Pedidos" at bounding box center [55, 156] width 63 height 12
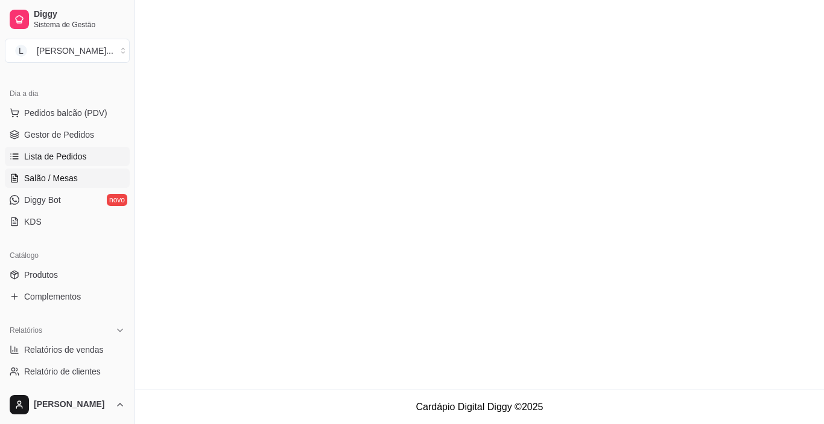
click at [66, 176] on span "Salão / Mesas" at bounding box center [51, 178] width 54 height 12
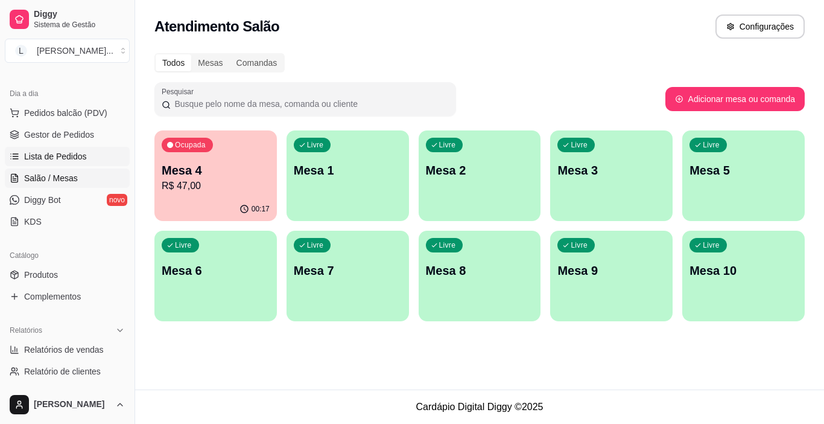
click at [88, 159] on link "Lista de Pedidos" at bounding box center [67, 156] width 125 height 19
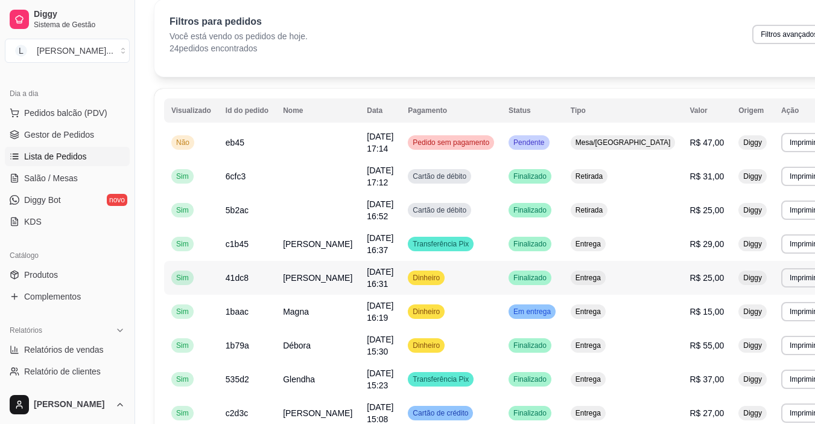
scroll to position [60, 0]
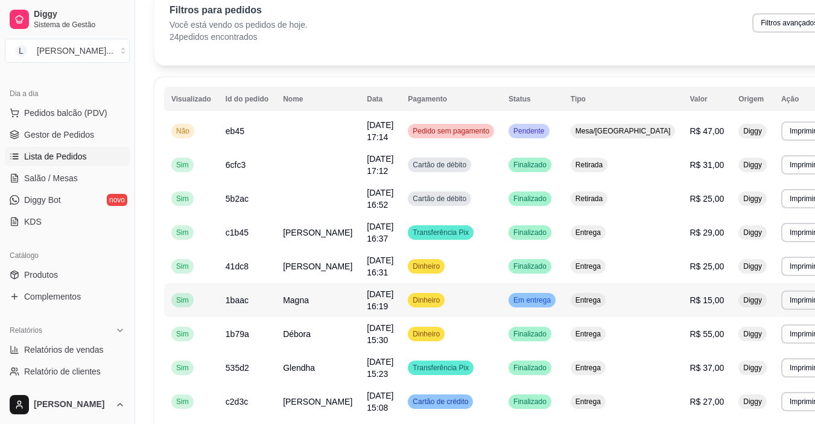
click at [316, 305] on td "Magna" at bounding box center [318, 300] width 84 height 34
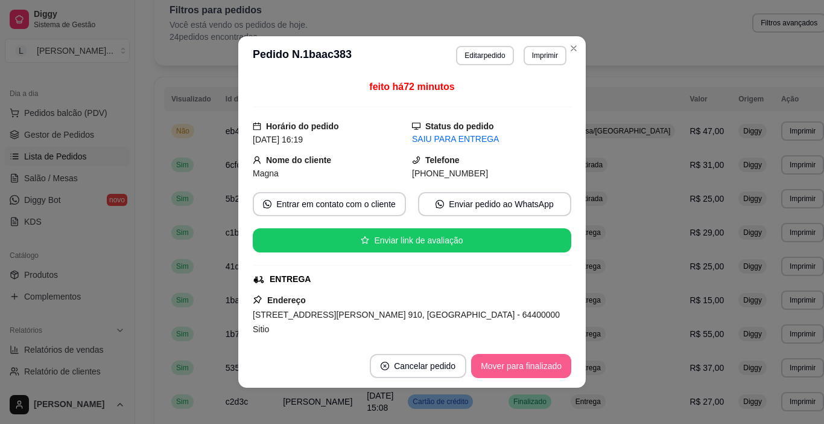
click at [496, 375] on button "Mover para finalizado" at bounding box center [521, 366] width 100 height 24
click at [496, 372] on div "Mover para finalizado" at bounding box center [512, 366] width 117 height 24
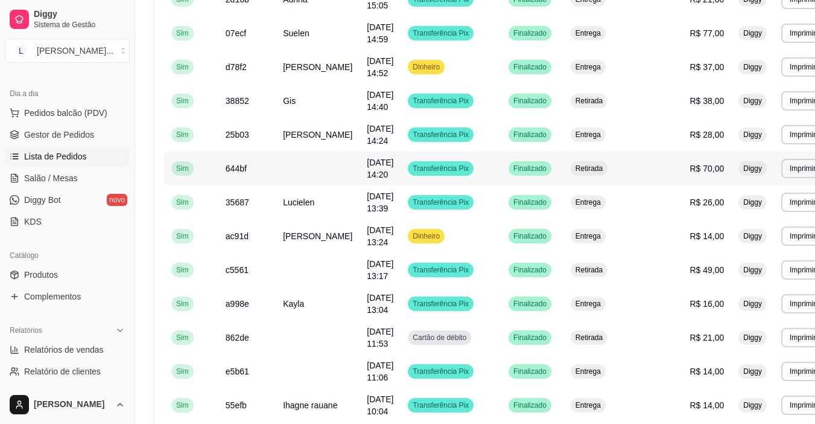
scroll to position [480, 0]
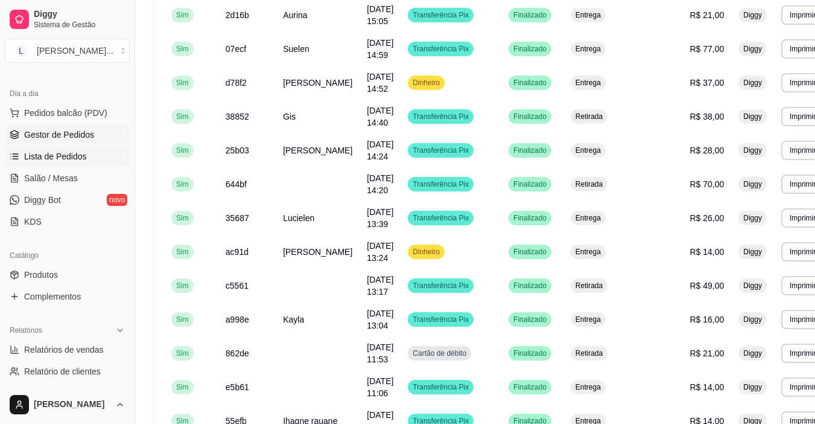
click at [64, 143] on link "Gestor de Pedidos" at bounding box center [67, 134] width 125 height 19
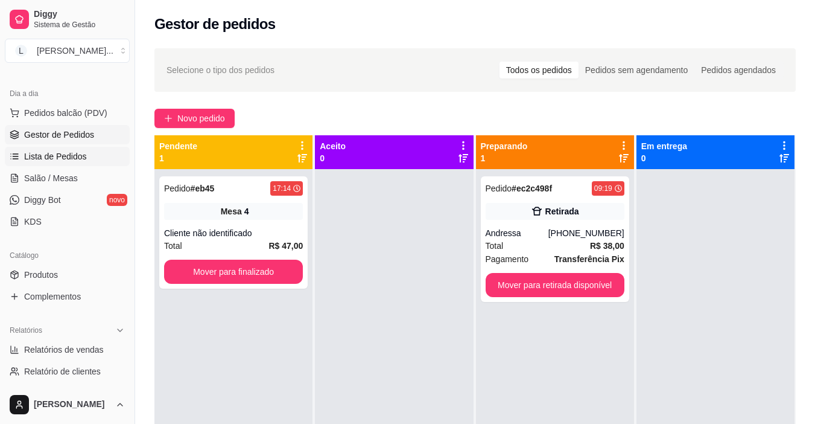
click at [60, 160] on span "Lista de Pedidos" at bounding box center [55, 156] width 63 height 12
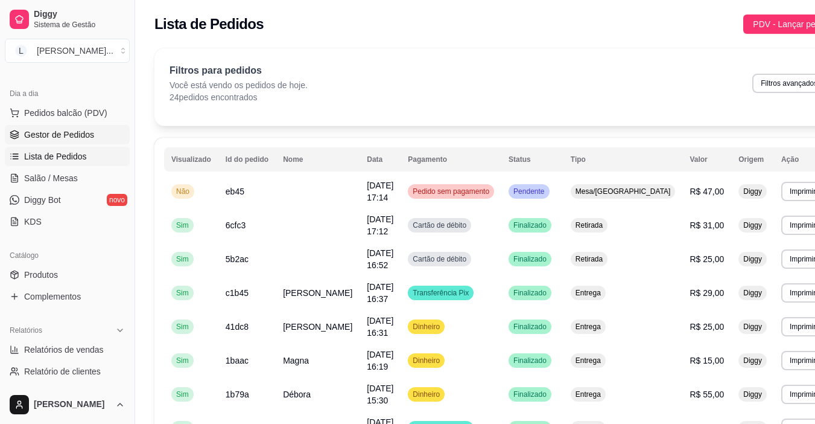
click at [71, 139] on span "Gestor de Pedidos" at bounding box center [59, 135] width 70 height 12
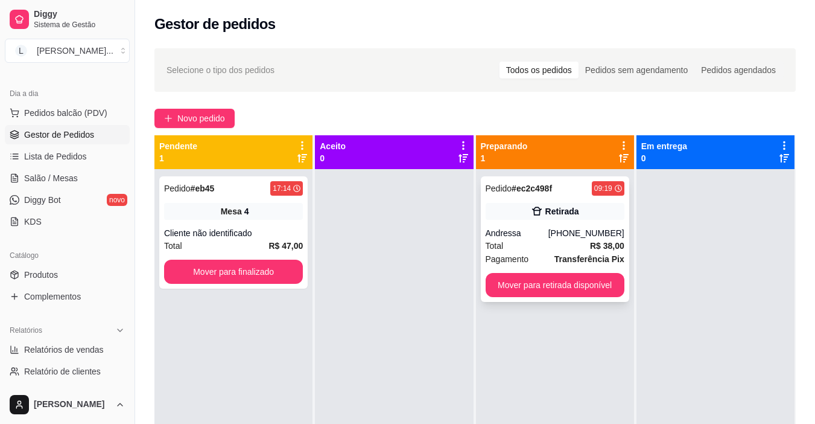
click at [535, 241] on div "Total R$ 38,00" at bounding box center [555, 245] width 139 height 13
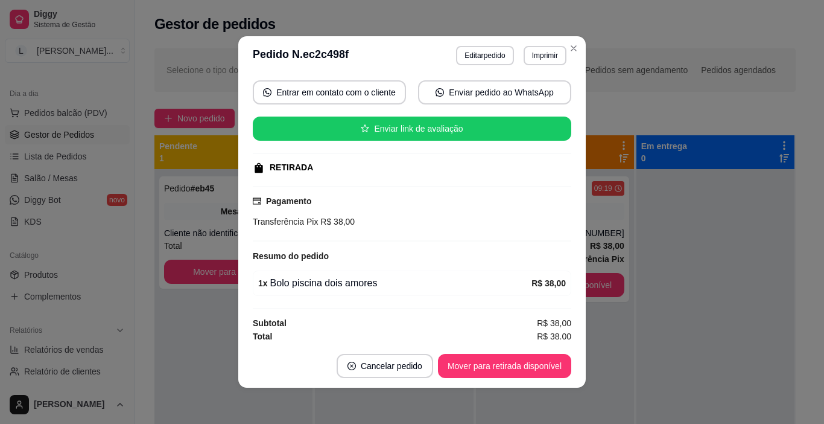
scroll to position [115, 0]
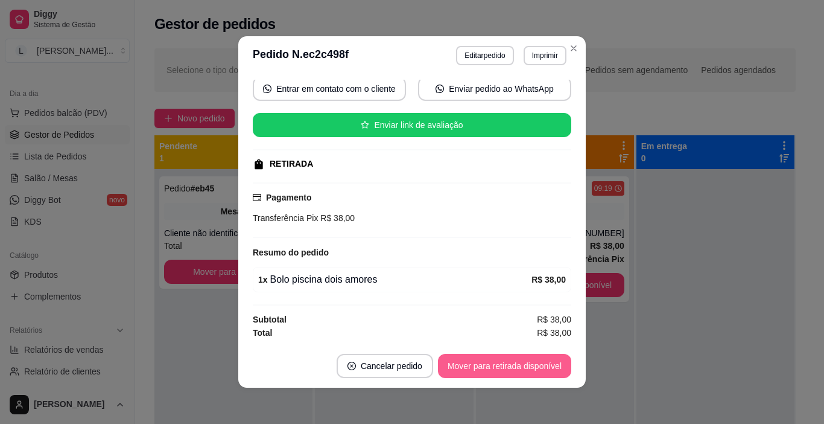
click at [498, 358] on button "Mover para retirada disponível" at bounding box center [504, 366] width 133 height 24
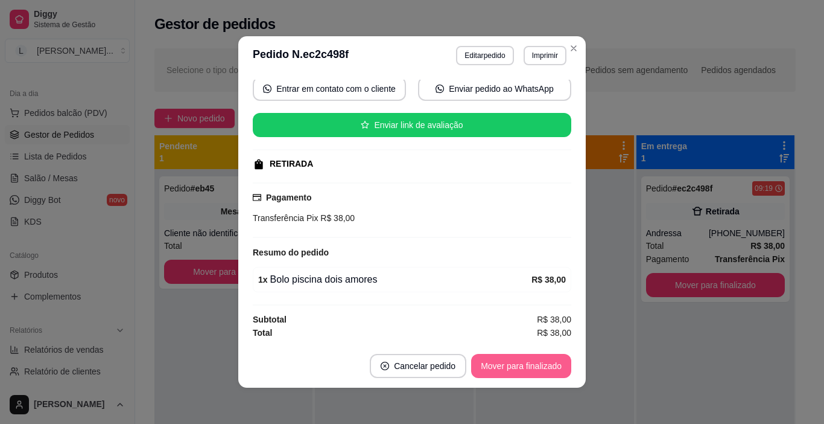
click at [492, 370] on button "Mover para finalizado" at bounding box center [521, 366] width 100 height 24
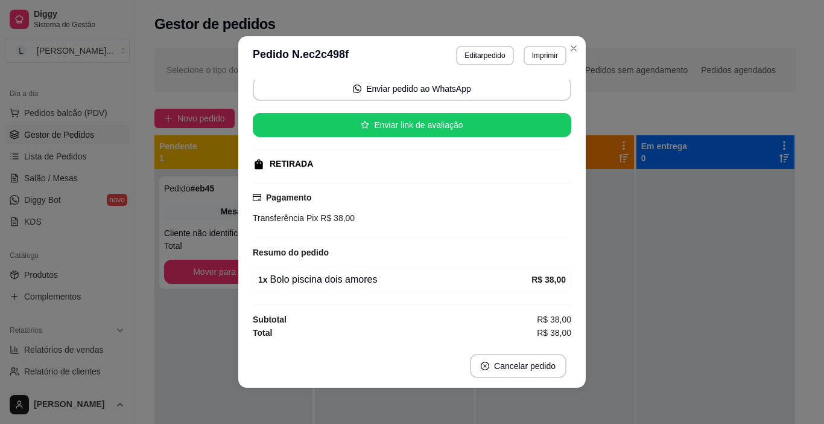
scroll to position [87, 0]
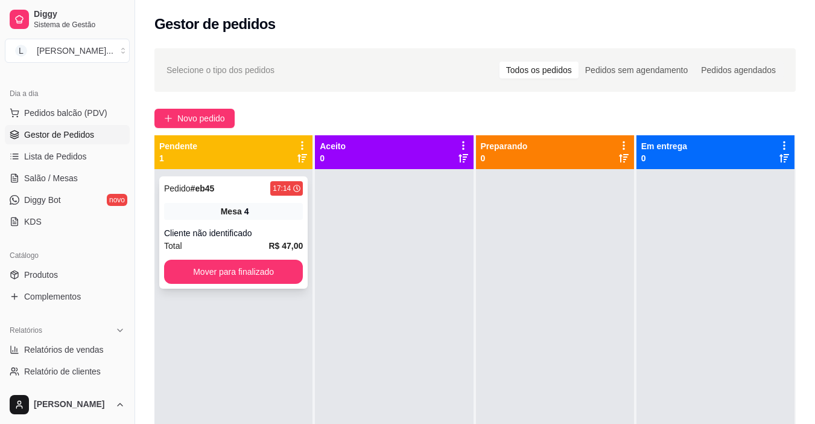
click at [229, 234] on div "Cliente não identificado" at bounding box center [233, 233] width 139 height 12
click at [54, 183] on span "Salão / Mesas" at bounding box center [51, 178] width 54 height 12
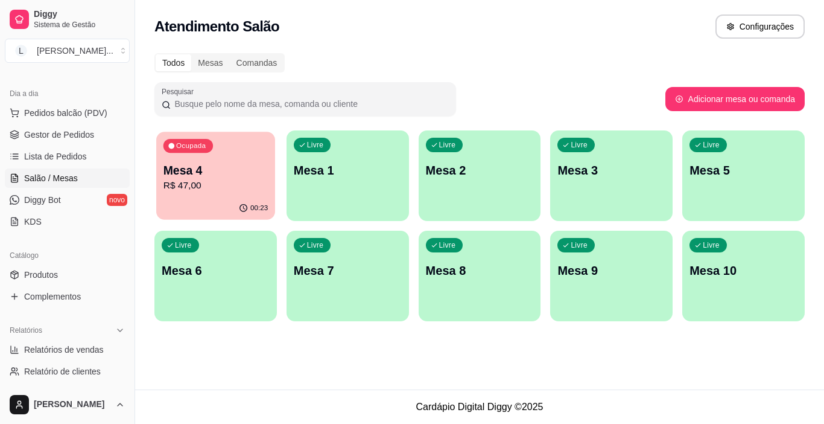
click at [210, 194] on div "Ocupada Mesa 4 R$ 47,00" at bounding box center [215, 164] width 119 height 65
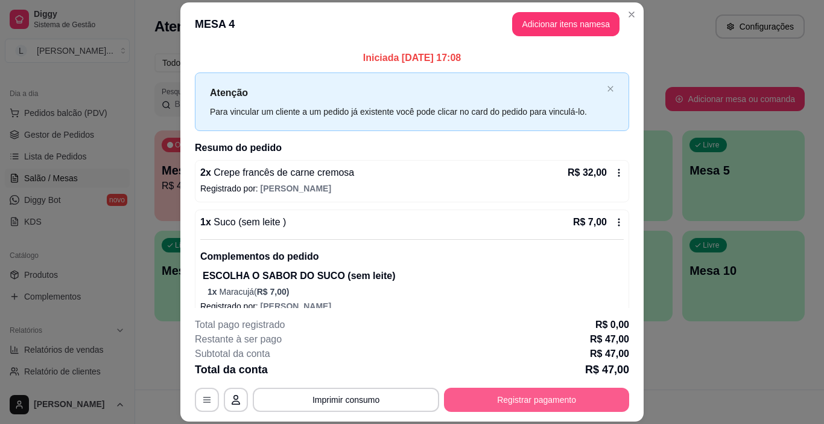
click at [533, 394] on button "Registrar pagamento" at bounding box center [536, 399] width 185 height 24
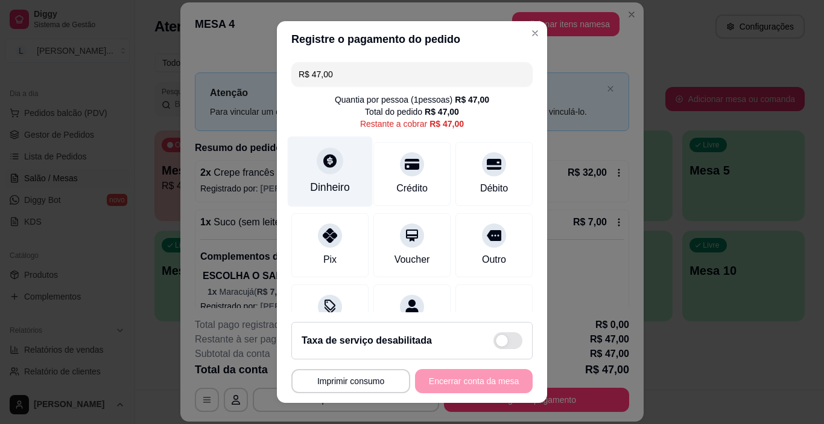
click at [332, 189] on div "Dinheiro" at bounding box center [330, 187] width 40 height 16
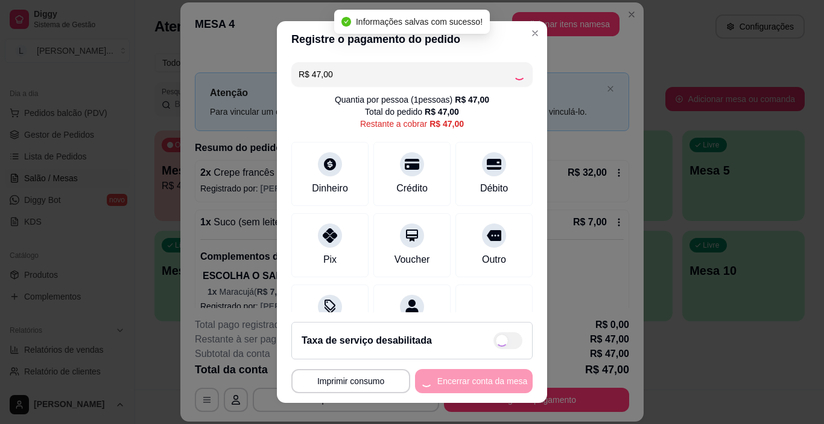
type input "R$ 0,00"
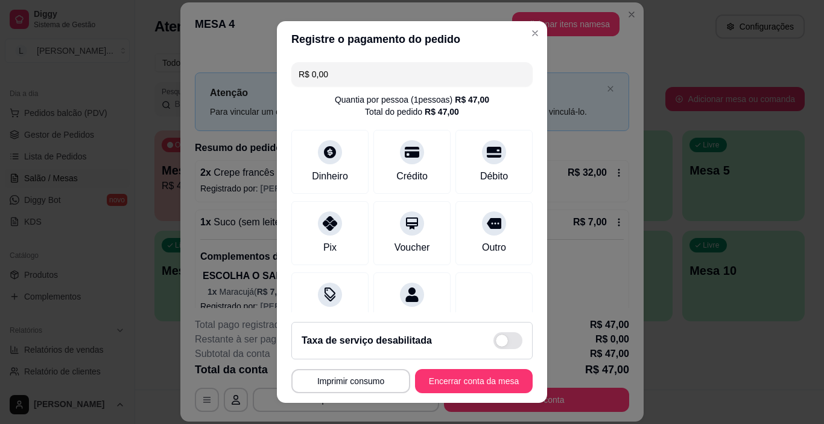
scroll to position [106, 0]
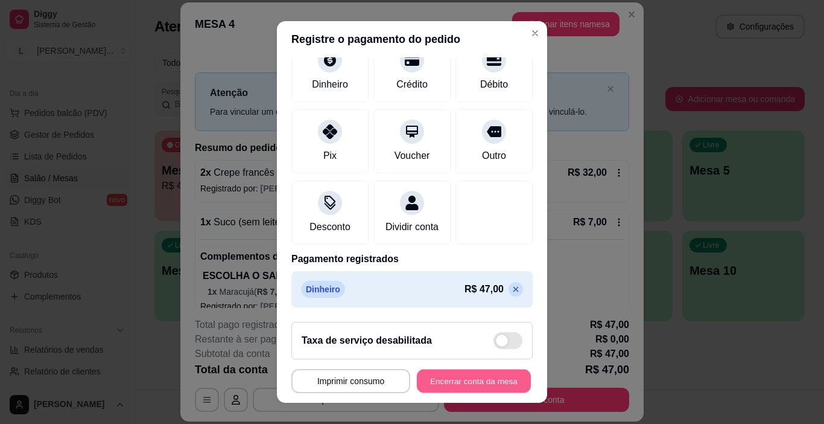
click at [480, 381] on button "Encerrar conta da mesa" at bounding box center [474, 381] width 114 height 24
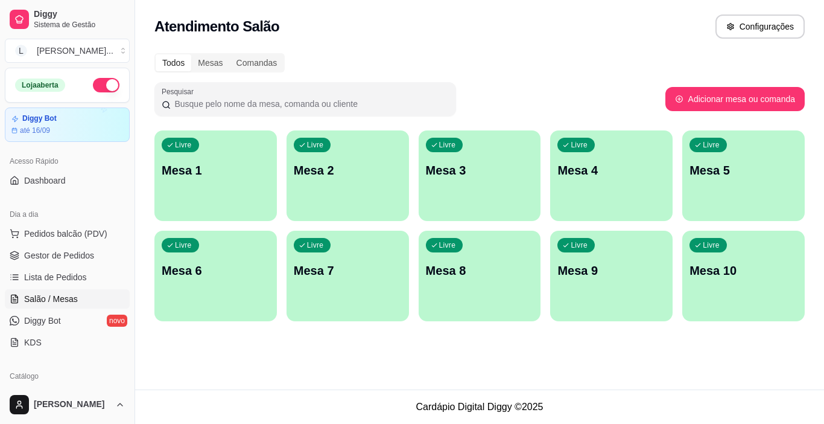
click at [454, 43] on div "Atendimento Salão Configurações" at bounding box center [479, 23] width 689 height 46
drag, startPoint x: 433, startPoint y: 252, endPoint x: 327, endPoint y: 369, distance: 157.2
click at [329, 370] on div "Atendimento Salão Configurações Todos Mesas Comandas Pesquisar Adicionar mesa o…" at bounding box center [479, 194] width 689 height 389
click at [67, 236] on span "Pedidos balcão (PDV)" at bounding box center [65, 233] width 83 height 12
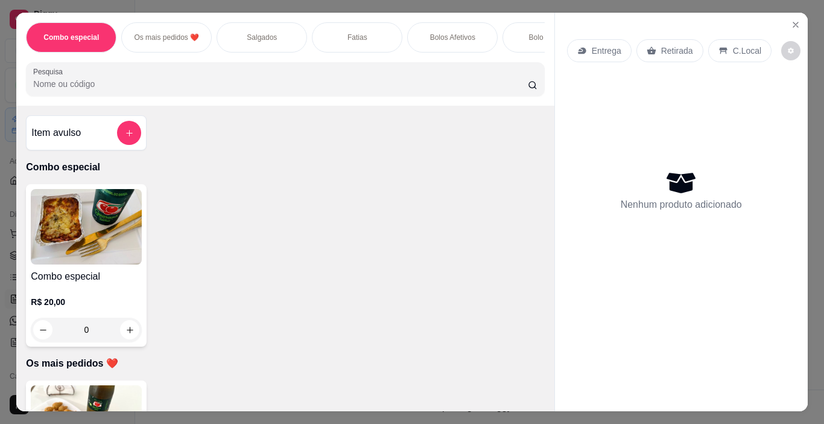
click at [259, 42] on div "Salgados" at bounding box center [262, 37] width 91 height 30
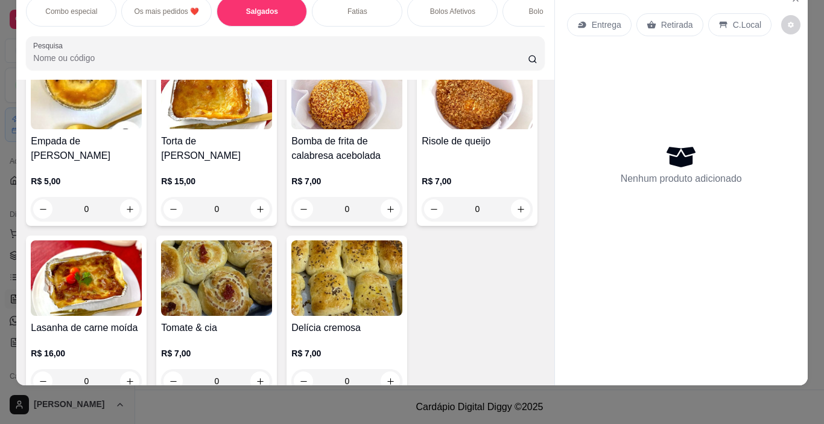
scroll to position [712, 0]
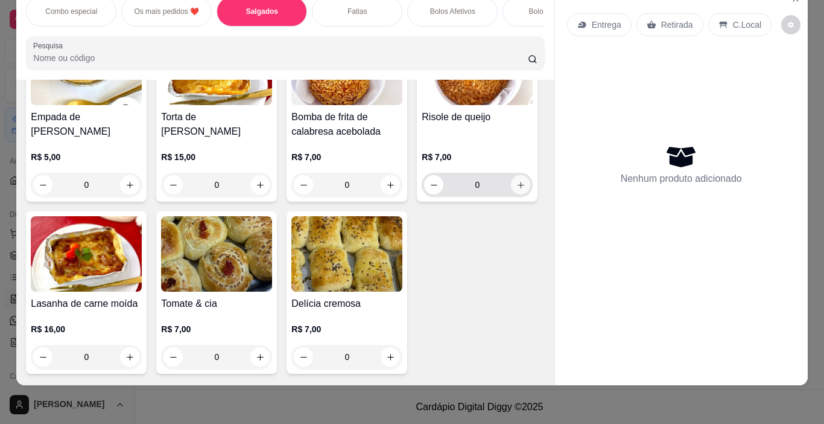
click at [516, 189] on icon "increase-product-quantity" at bounding box center [520, 184] width 9 height 9
type input "1"
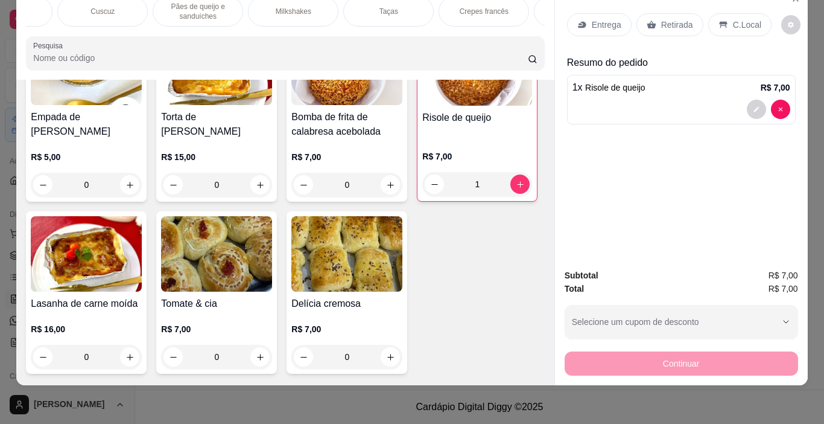
scroll to position [0, 1305]
click at [472, 7] on p "Sucos" at bounding box center [482, 12] width 20 height 10
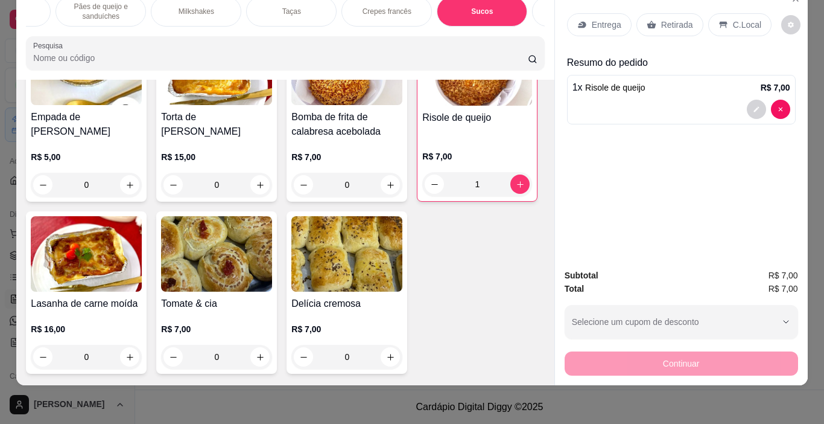
scroll to position [5363, 0]
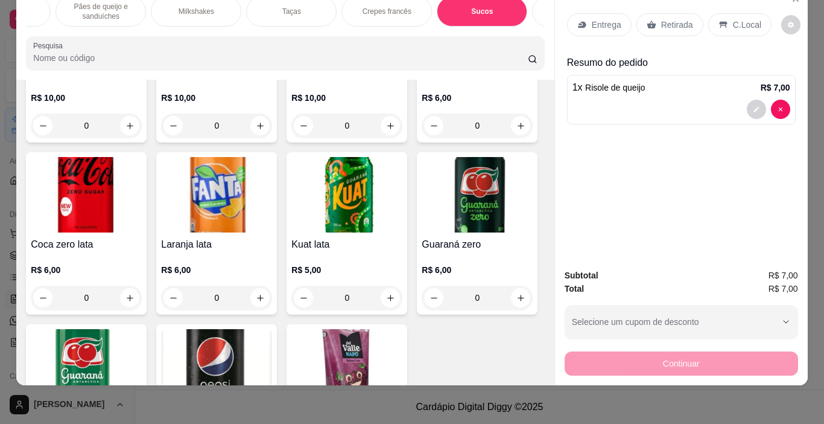
drag, startPoint x: 422, startPoint y: 27, endPoint x: 434, endPoint y: 28, distance: 12.7
click at [434, 28] on div "Combo especial Os mais pedidos ❤️ Salgados Fatias Bolos Afetivos Bolo gelado Bo…" at bounding box center [285, 33] width 538 height 93
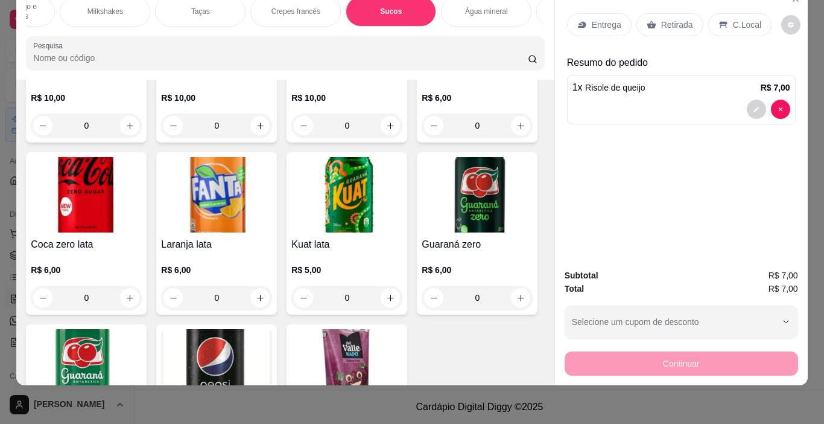
scroll to position [0, 1404]
click at [460, 7] on p "Água mineral" at bounding box center [478, 12] width 43 height 10
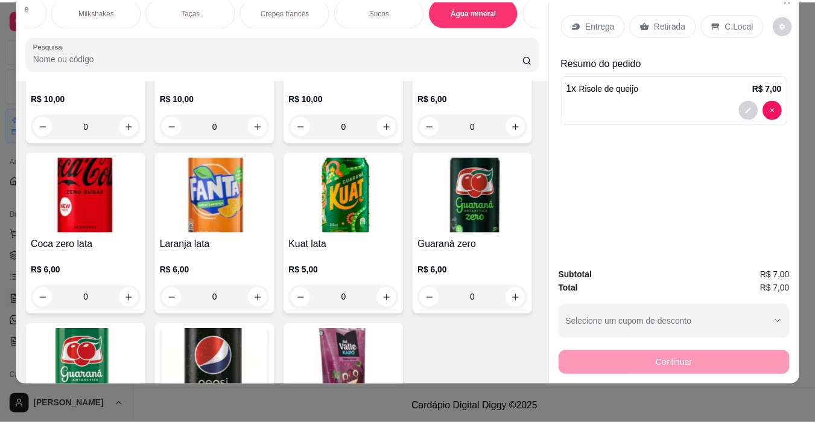
scroll to position [5559, 0]
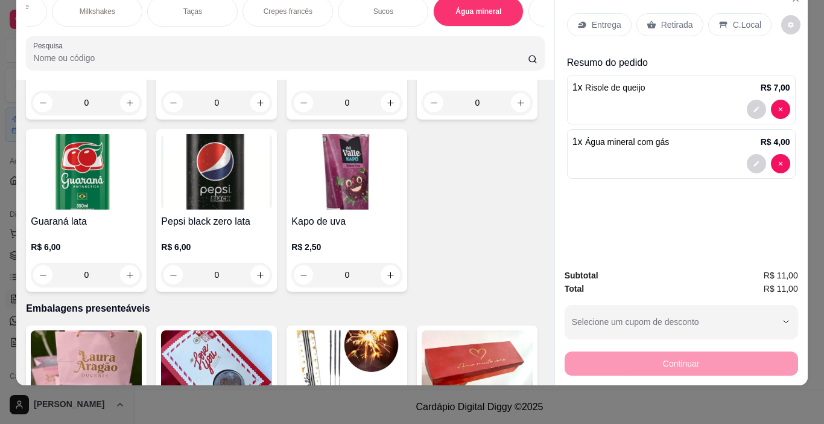
type input "1"
click at [661, 19] on p "Retirada" at bounding box center [677, 25] width 32 height 12
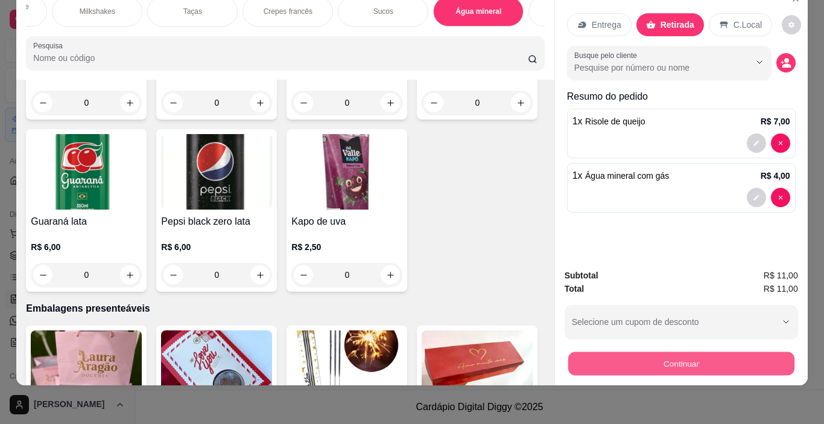
click at [691, 352] on button "Continuar" at bounding box center [681, 364] width 226 height 24
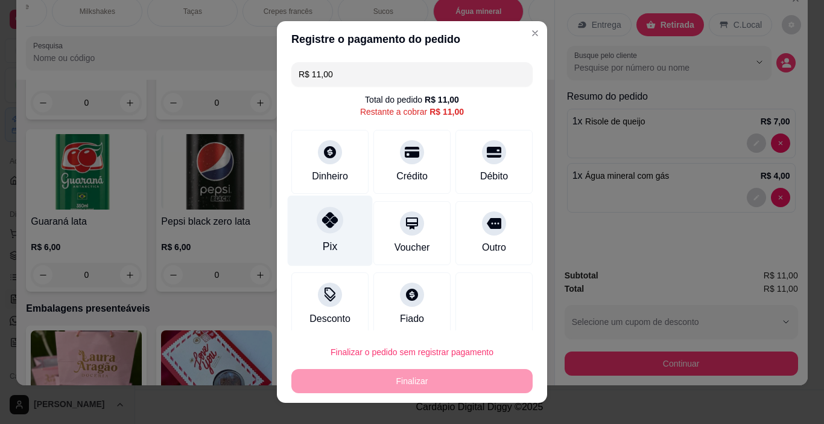
click at [323, 232] on div at bounding box center [330, 220] width 27 height 27
type input "R$ 0,00"
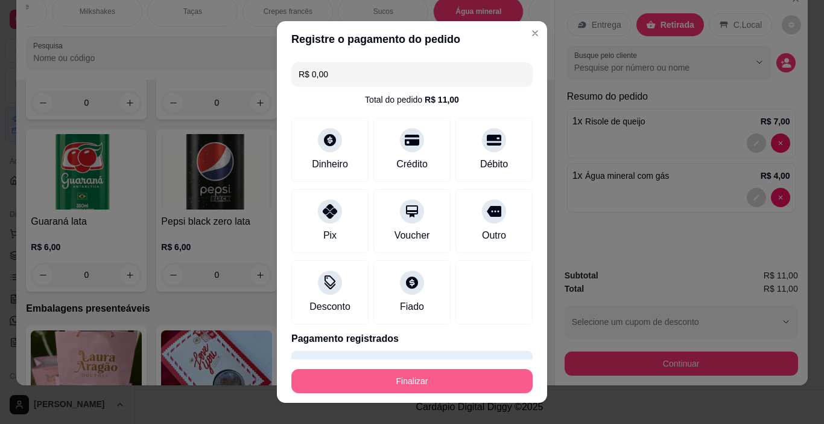
click at [411, 383] on button "Finalizar" at bounding box center [411, 381] width 241 height 24
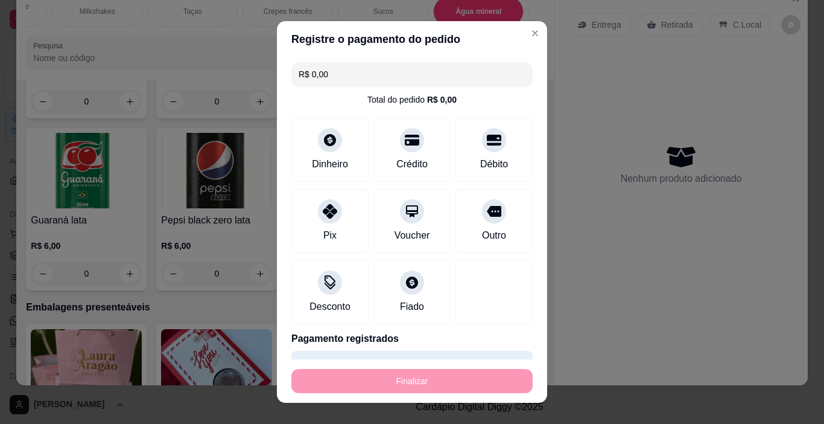
type input "0"
type input "-R$ 11,00"
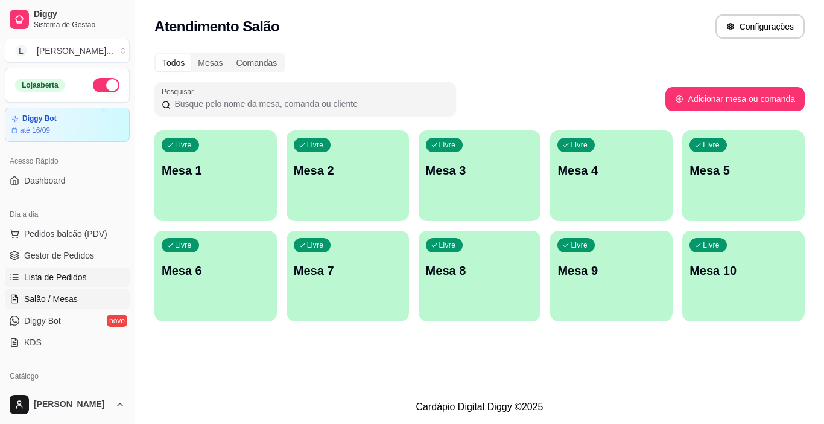
click at [56, 280] on span "Lista de Pedidos" at bounding box center [55, 277] width 63 height 12
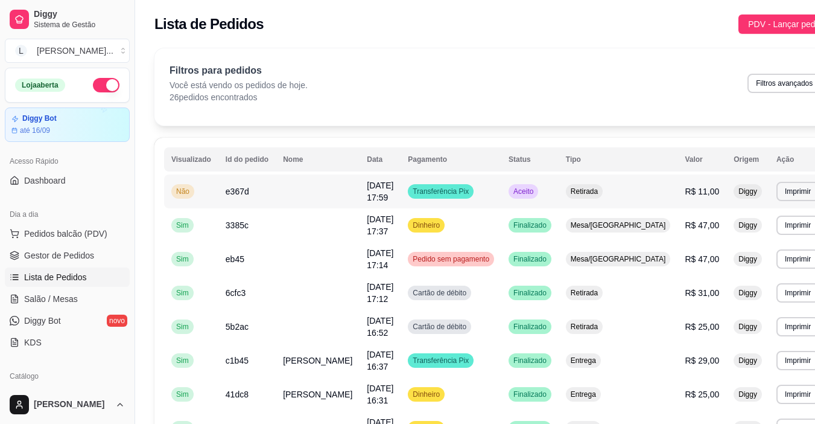
click at [303, 196] on td at bounding box center [318, 191] width 84 height 34
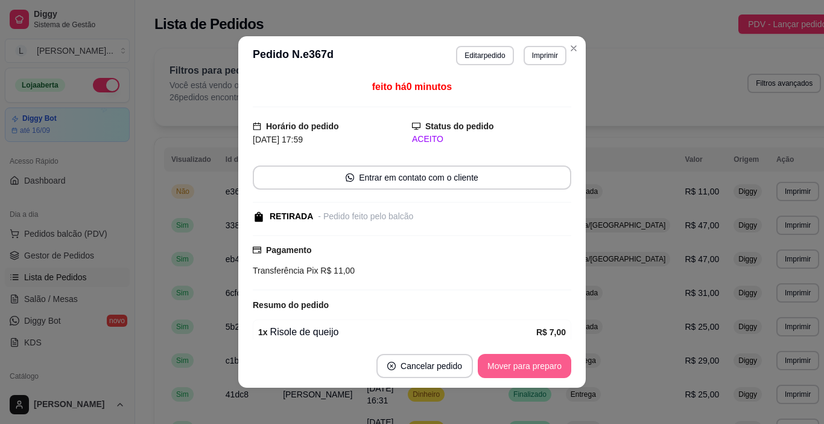
click at [530, 363] on button "Mover para preparo" at bounding box center [525, 366] width 94 height 24
click at [526, 361] on div "Mover para preparo" at bounding box center [516, 366] width 110 height 24
click at [526, 361] on button "Mover para retirada disponível" at bounding box center [504, 366] width 129 height 24
click at [526, 361] on div "Mover para retirada disponível" at bounding box center [504, 366] width 133 height 24
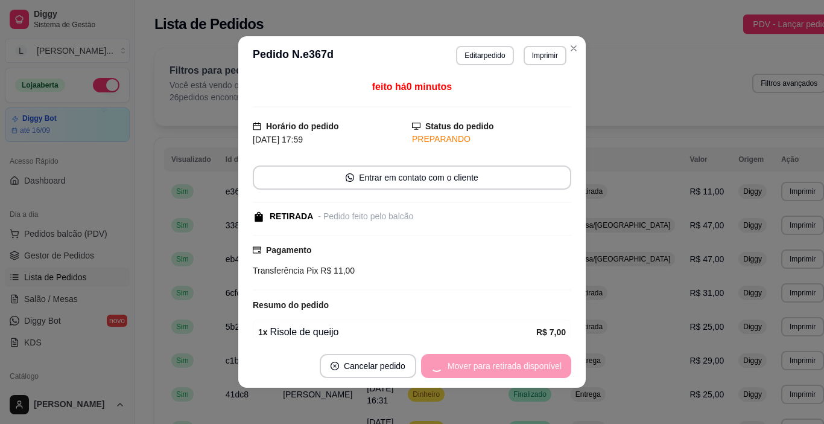
click at [526, 361] on div "Mover para retirada disponível" at bounding box center [496, 366] width 150 height 24
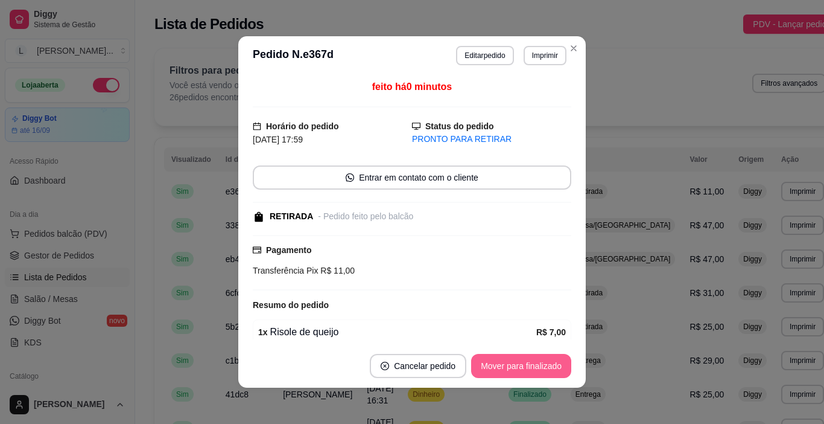
click at [526, 361] on button "Mover para finalizado" at bounding box center [521, 366] width 100 height 24
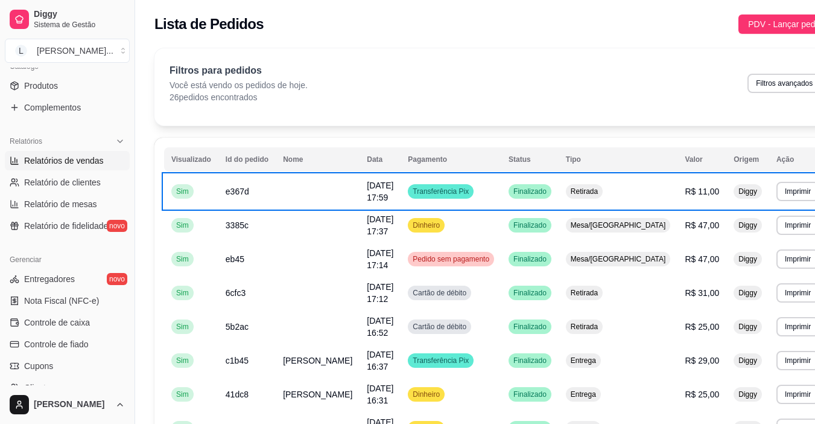
scroll to position [302, 0]
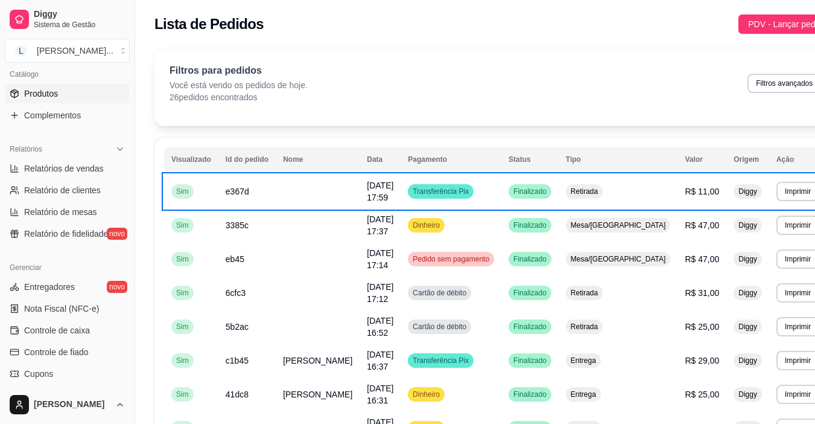
click at [52, 95] on span "Produtos" at bounding box center [41, 93] width 34 height 12
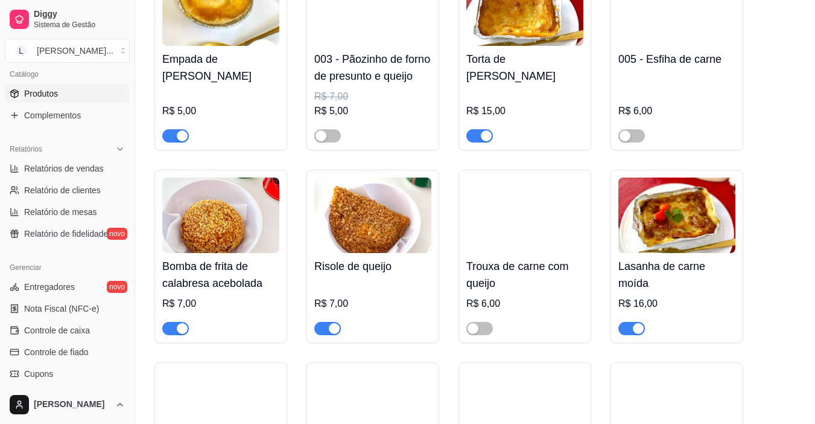
scroll to position [2197, 0]
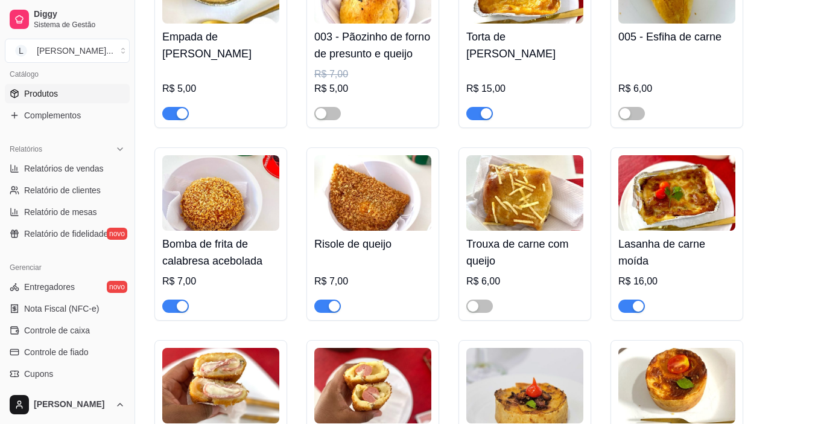
click at [384, 173] on img at bounding box center [372, 192] width 117 height 75
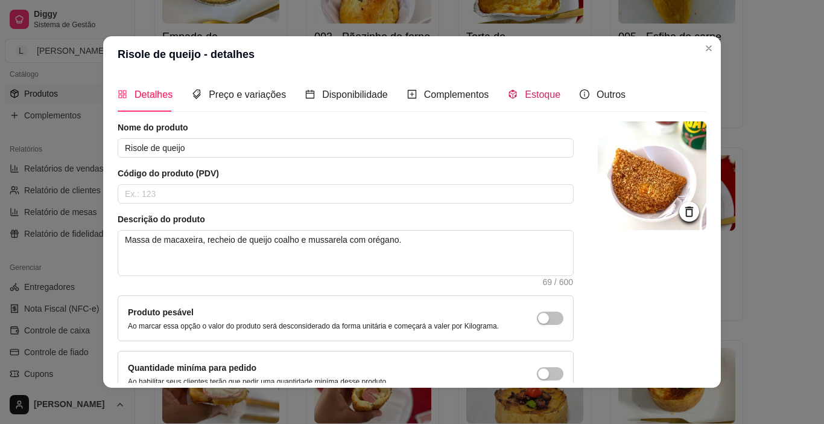
click at [532, 92] on span "Estoque" at bounding box center [543, 94] width 36 height 10
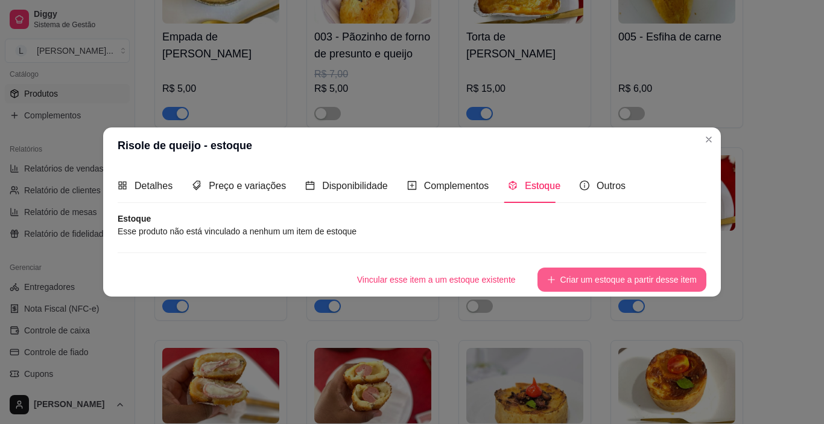
click at [573, 276] on button "Criar um estoque a partir desse item" at bounding box center [622, 279] width 169 height 24
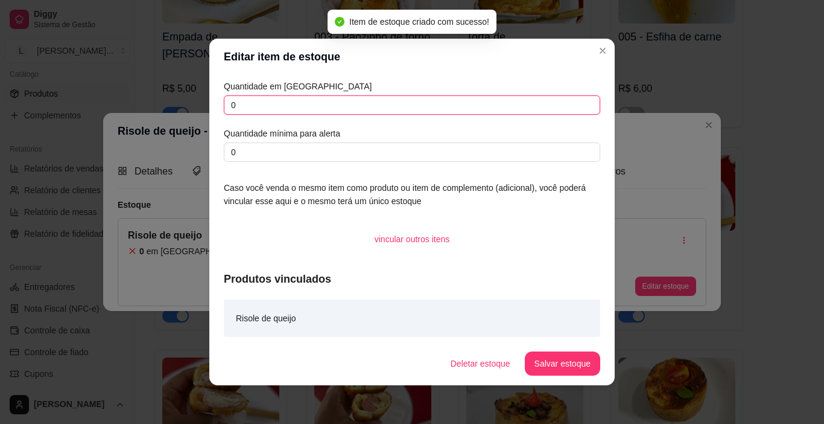
click at [277, 100] on input "0" at bounding box center [412, 104] width 377 height 19
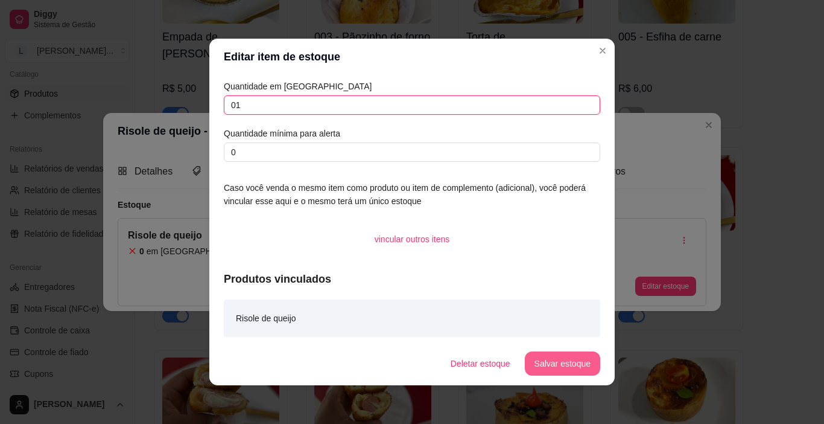
type input "01"
click at [570, 351] on button "Salvar estoque" at bounding box center [562, 363] width 75 height 24
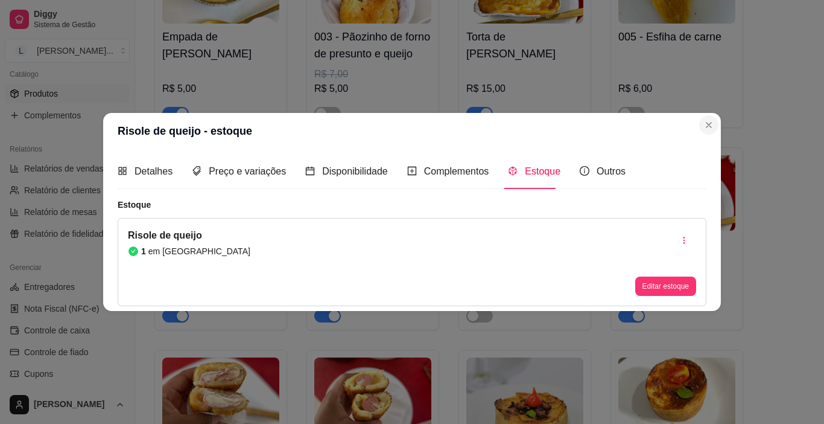
click at [710, 155] on img at bounding box center [676, 192] width 117 height 75
